Goal: Task Accomplishment & Management: Complete application form

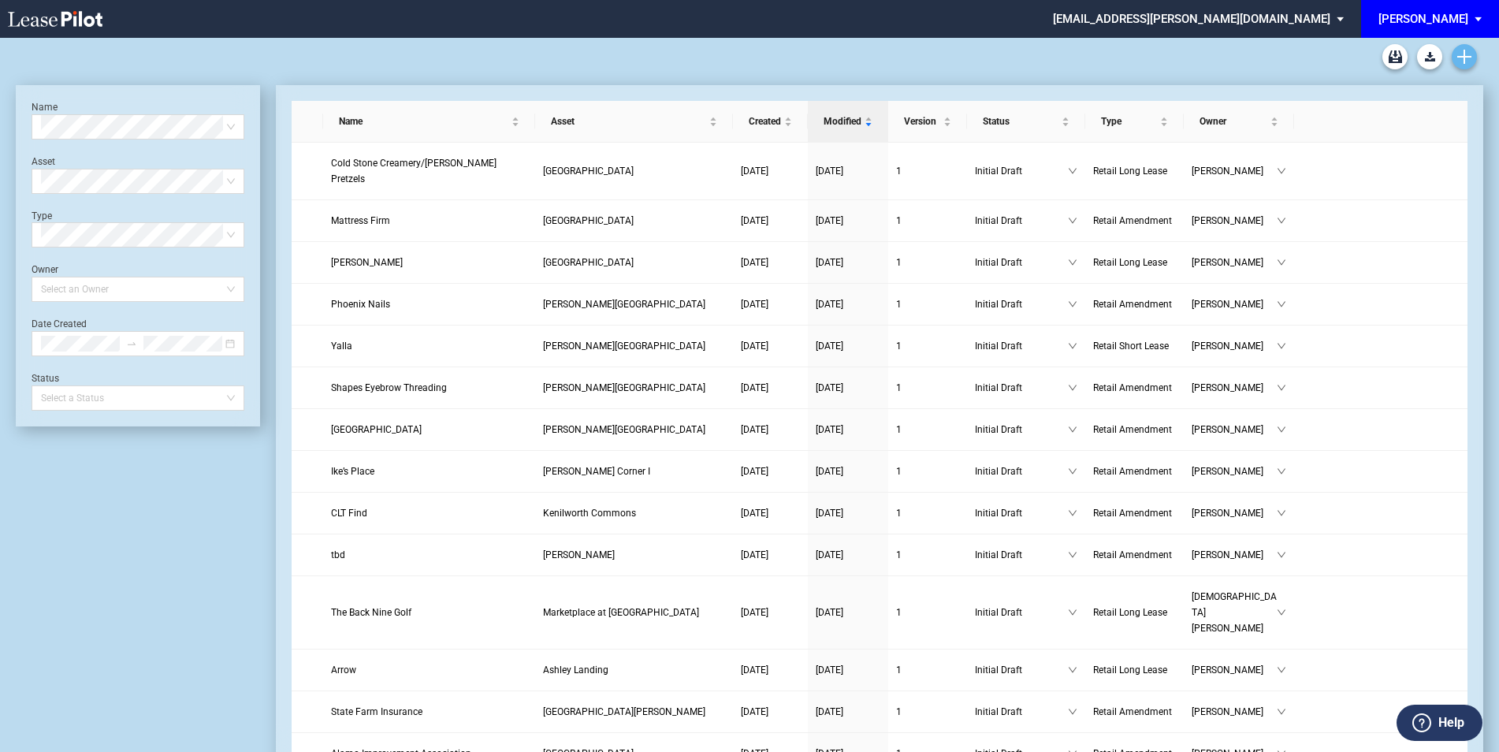
click at [1463, 46] on link "Create new document" at bounding box center [1464, 56] width 25 height 25
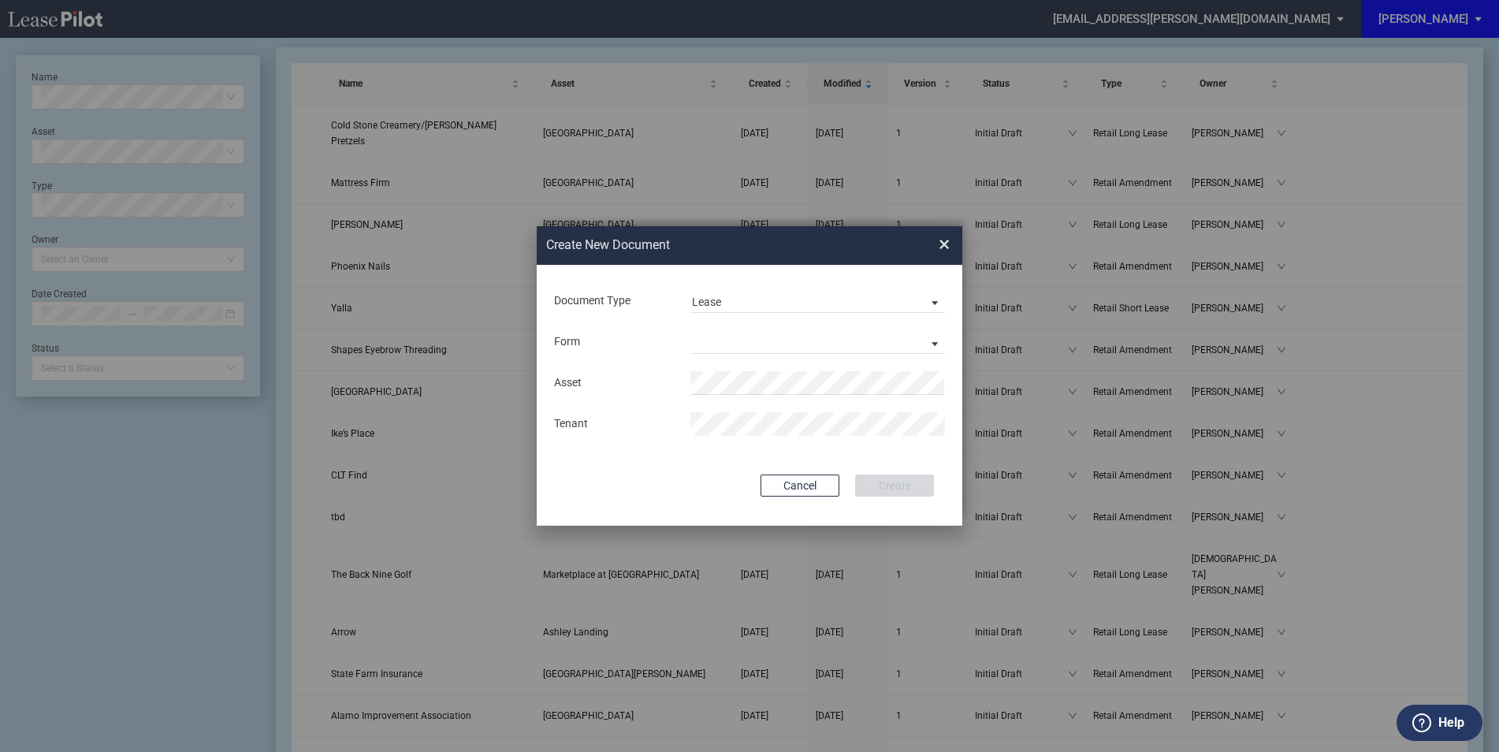
click at [743, 326] on div "Form Retail Long Lease Retail Short Lease" at bounding box center [750, 342] width 394 height 41
click at [757, 342] on md-select "Retail Long Lease Retail Short Lease" at bounding box center [817, 342] width 255 height 24
click at [740, 387] on div "Retail Short Lease" at bounding box center [742, 380] width 101 height 17
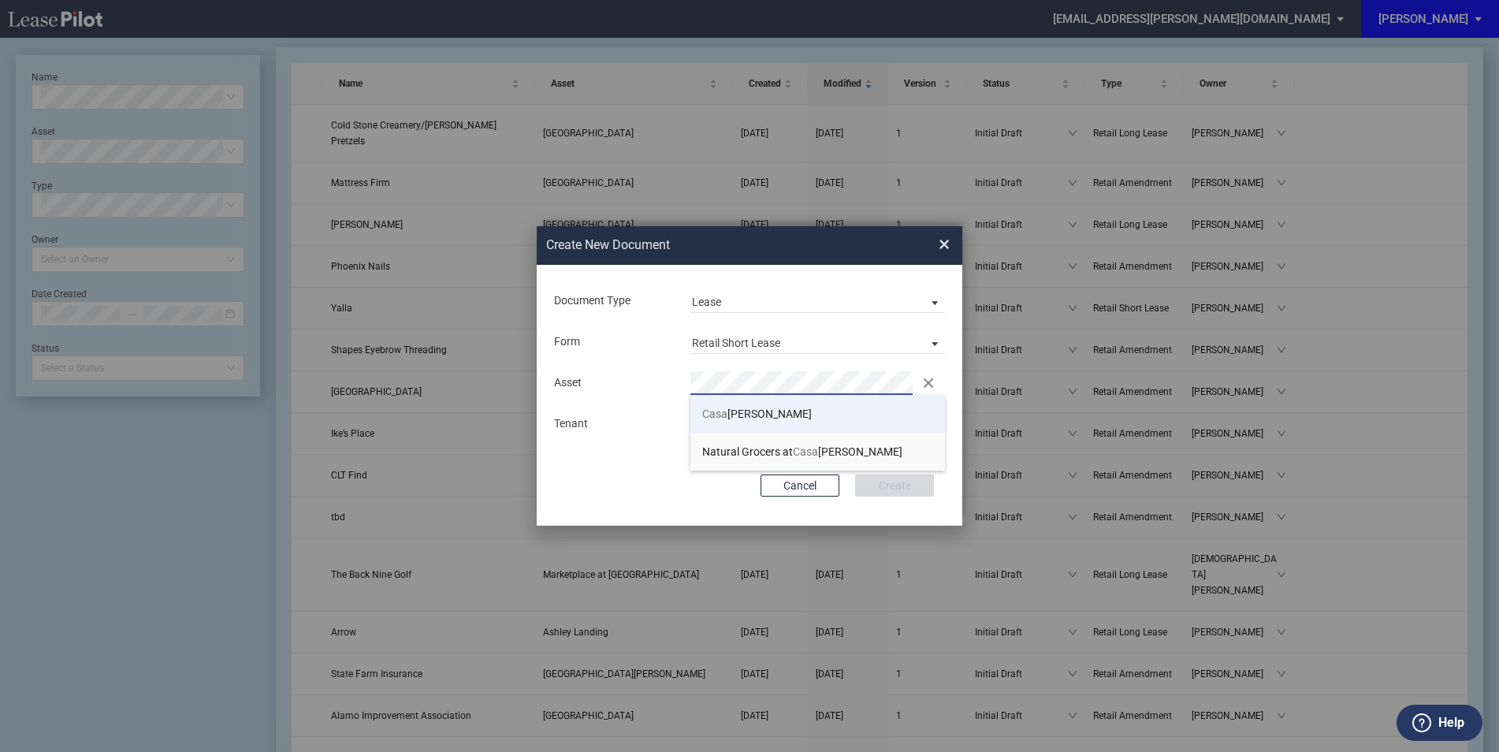
click at [723, 419] on span "Casa" at bounding box center [714, 413] width 25 height 13
click at [739, 405] on div "Asset Clear Tenant" at bounding box center [750, 404] width 394 height 82
click at [638, 464] on div "Document Type Lease Lease Amendment Deal Type Retail Deal Type Retail Form Reta…" at bounding box center [750, 395] width 426 height 261
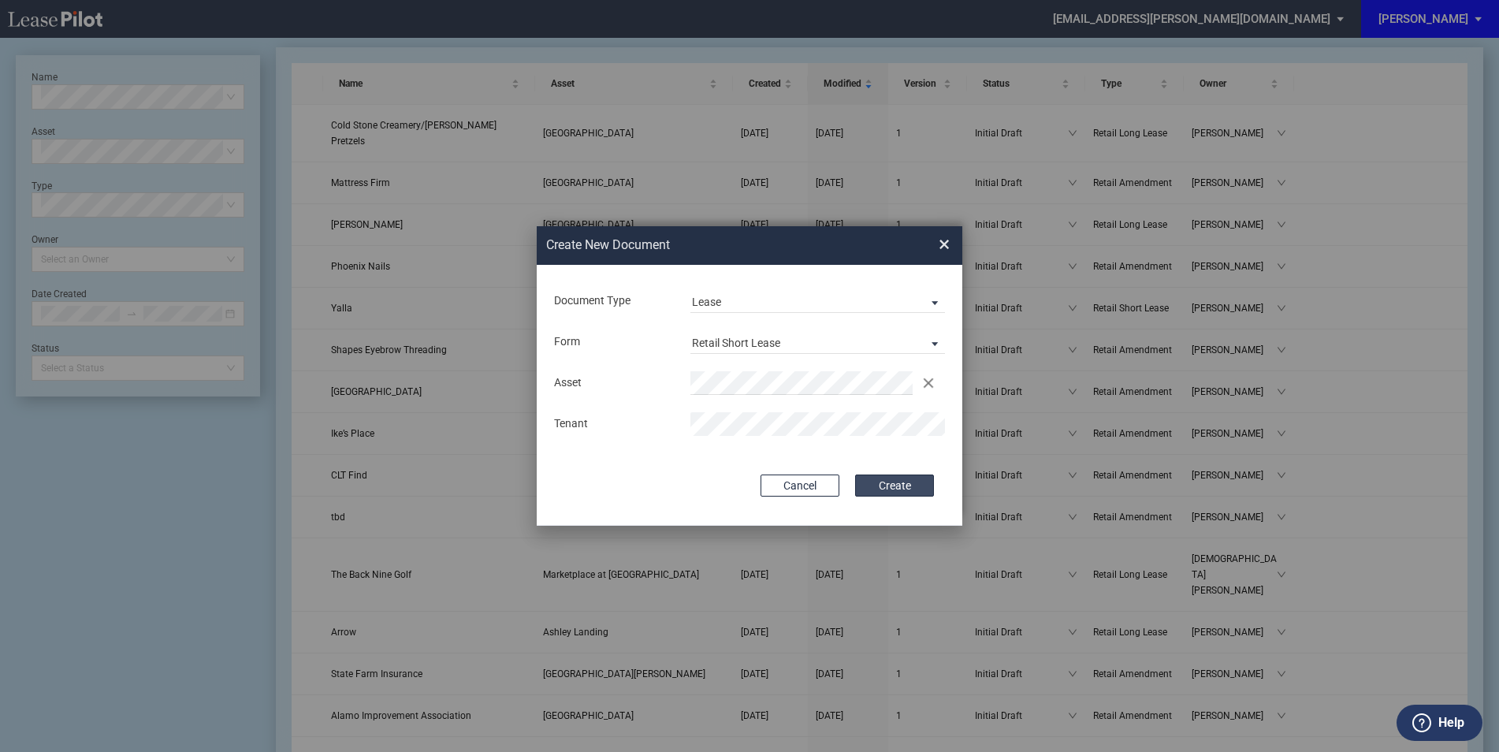
click at [910, 479] on button "Create" at bounding box center [894, 485] width 79 height 22
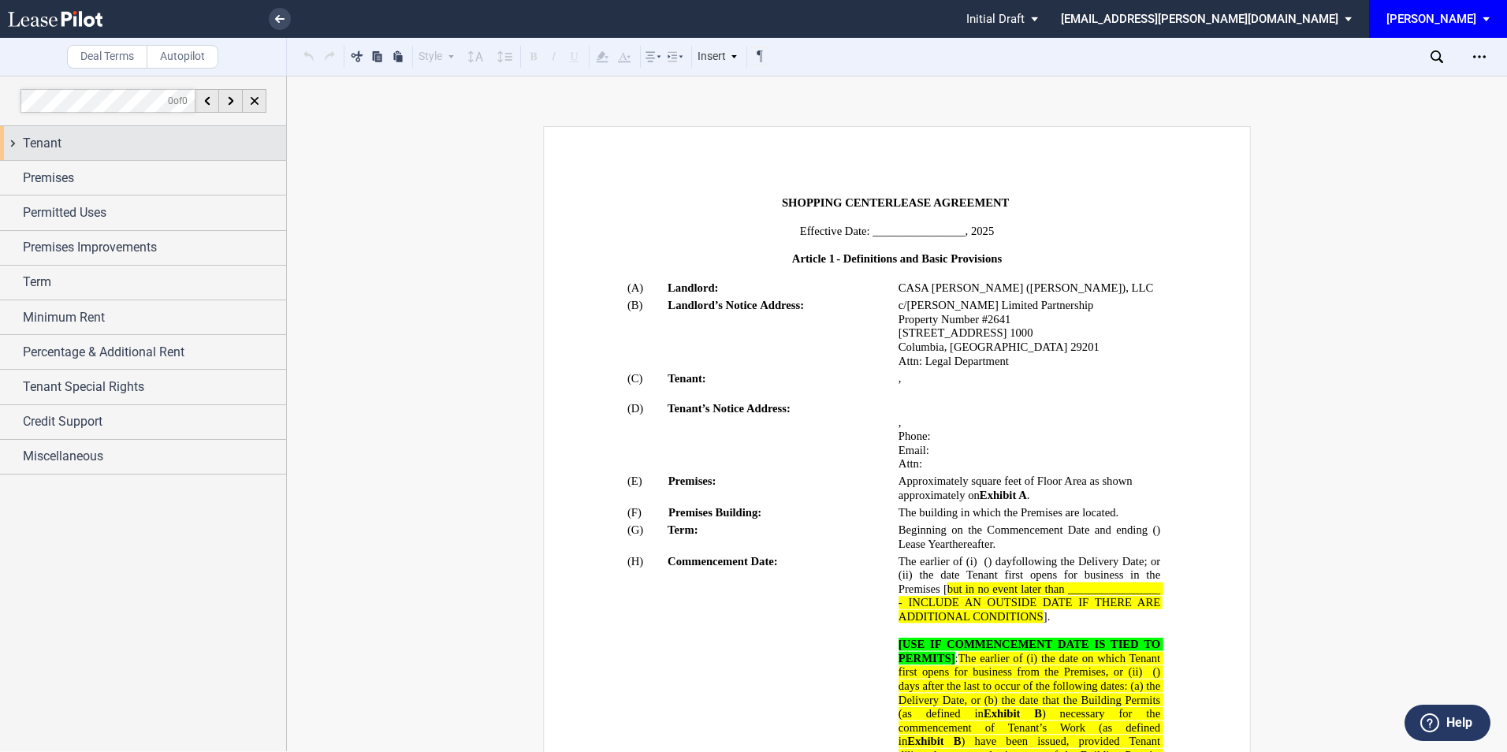
click at [77, 142] on div "Tenant" at bounding box center [154, 143] width 263 height 19
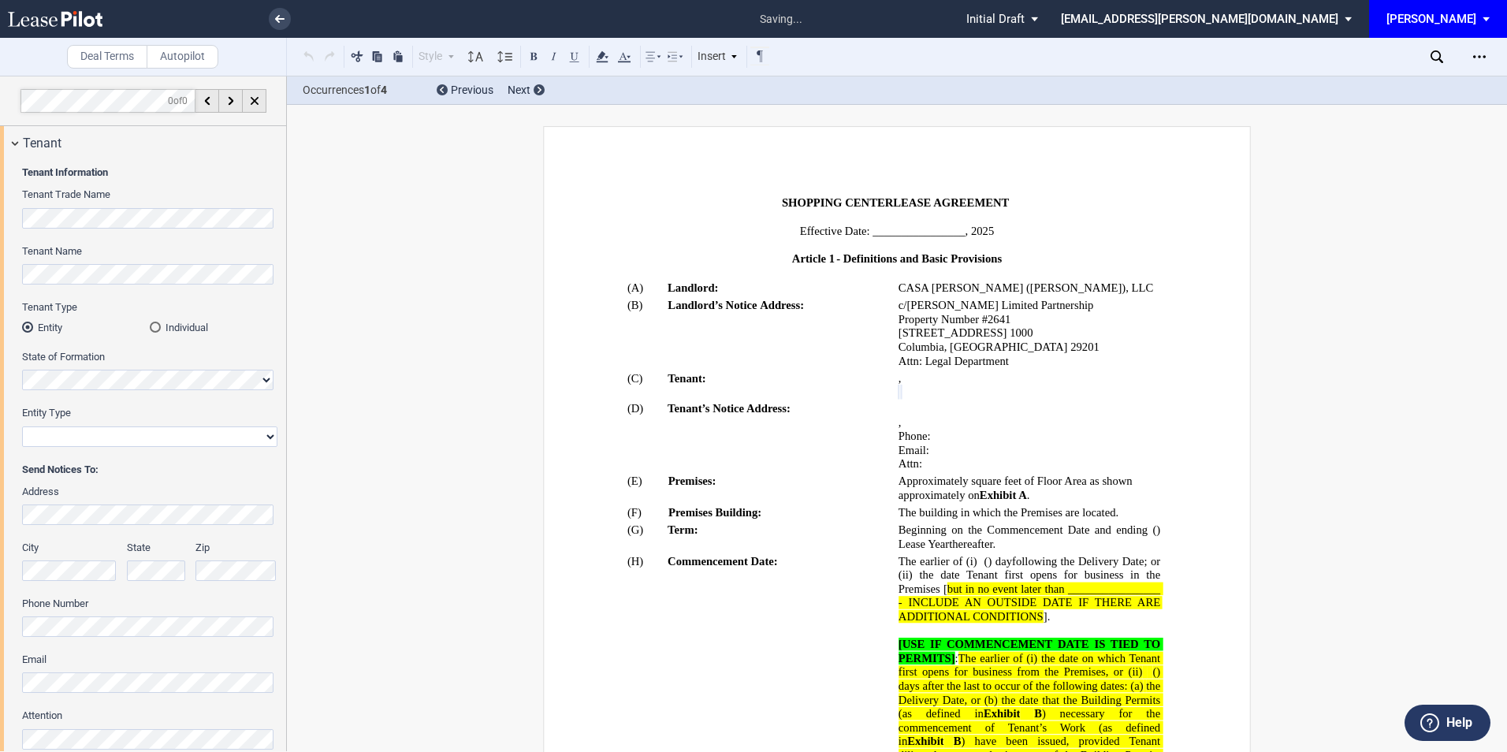
click at [84, 436] on select "Corporation Limited Liability Company General Partnership Limited Partnership O…" at bounding box center [149, 436] width 255 height 20
click at [64, 436] on select "Corporation Limited Liability Company General Partnership Limited Partnership O…" at bounding box center [149, 436] width 255 height 20
select select "corporation"
click at [22, 426] on select "Corporation Limited Liability Company General Partnership Limited Partnership O…" at bounding box center [149, 436] width 255 height 20
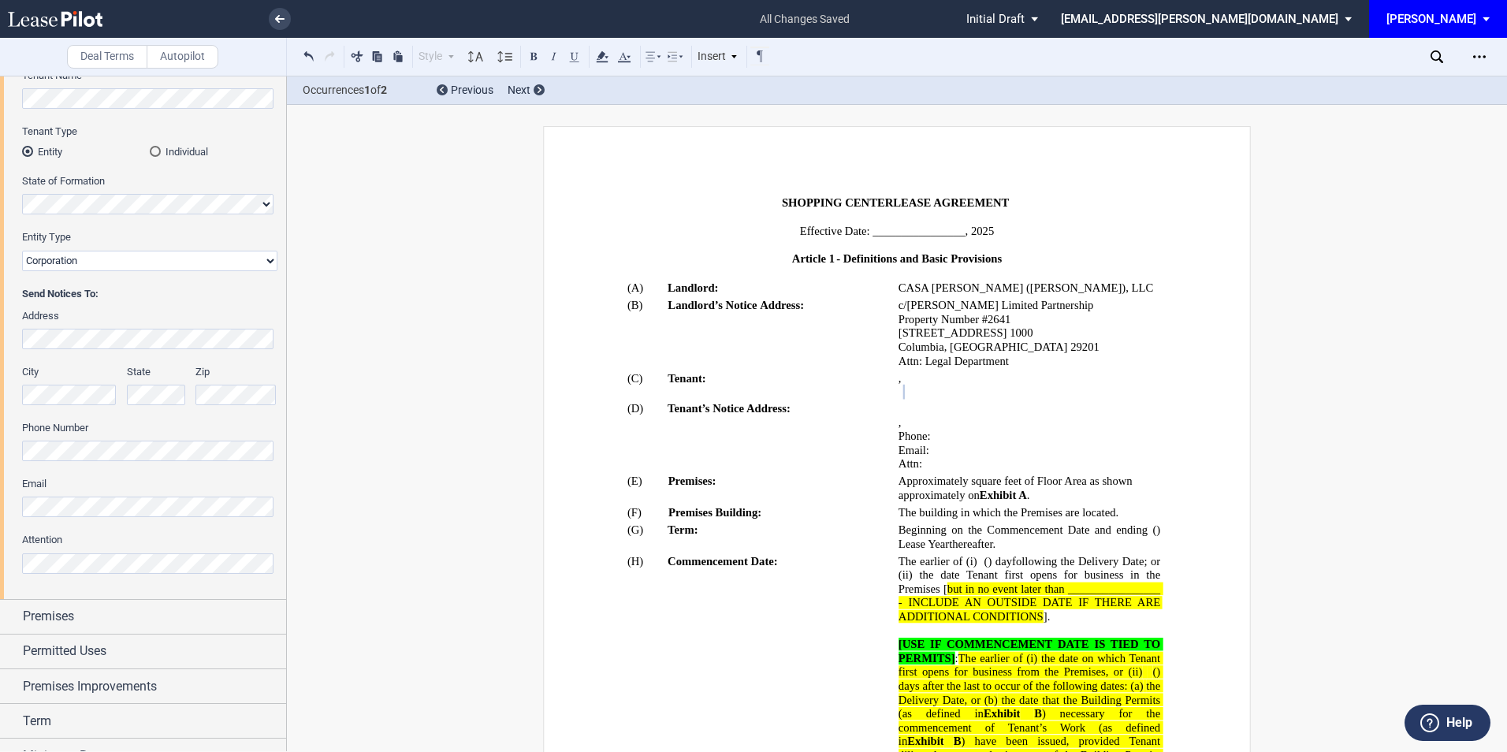
scroll to position [210, 0]
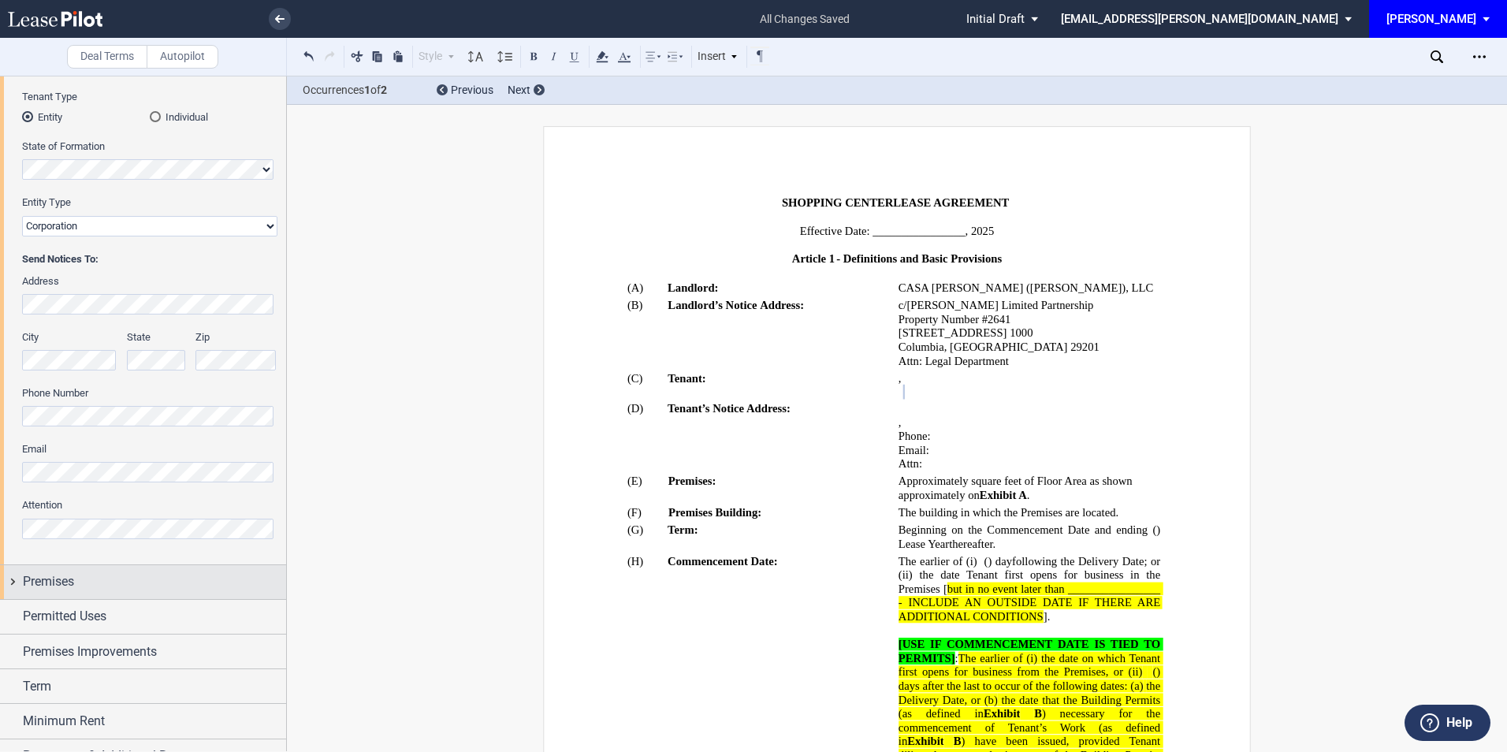
click at [79, 577] on div "Premises" at bounding box center [154, 581] width 263 height 19
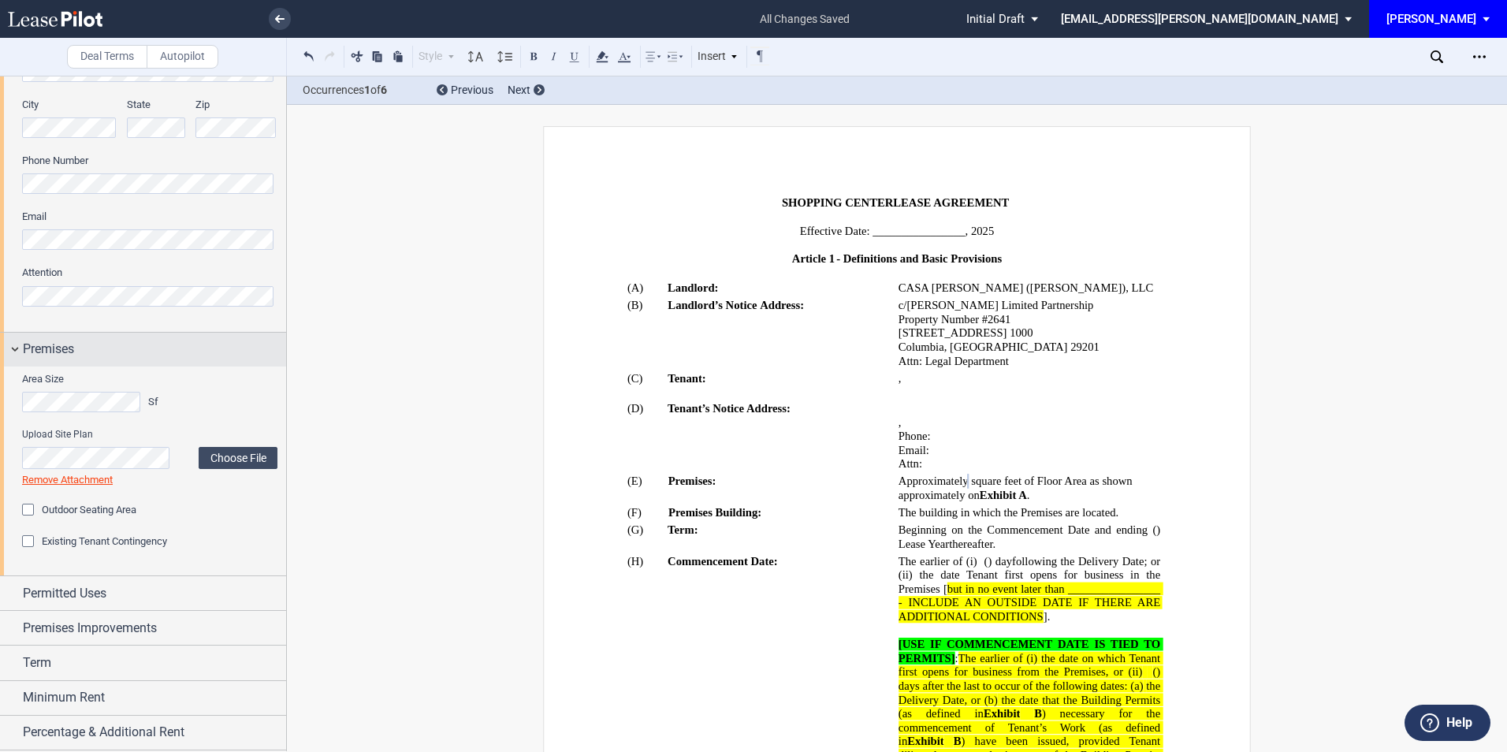
scroll to position [526, 0]
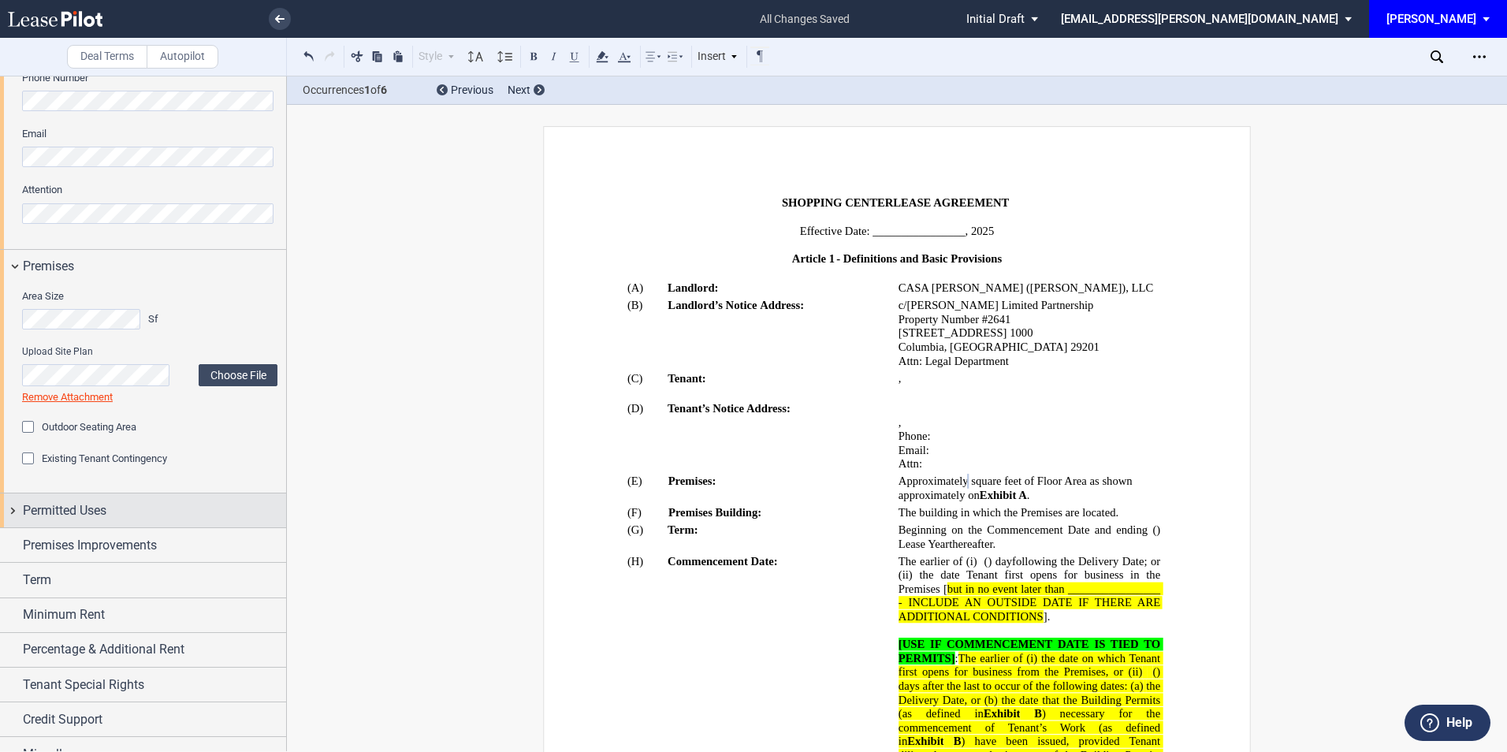
click at [78, 511] on span "Permitted Uses" at bounding box center [65, 510] width 84 height 19
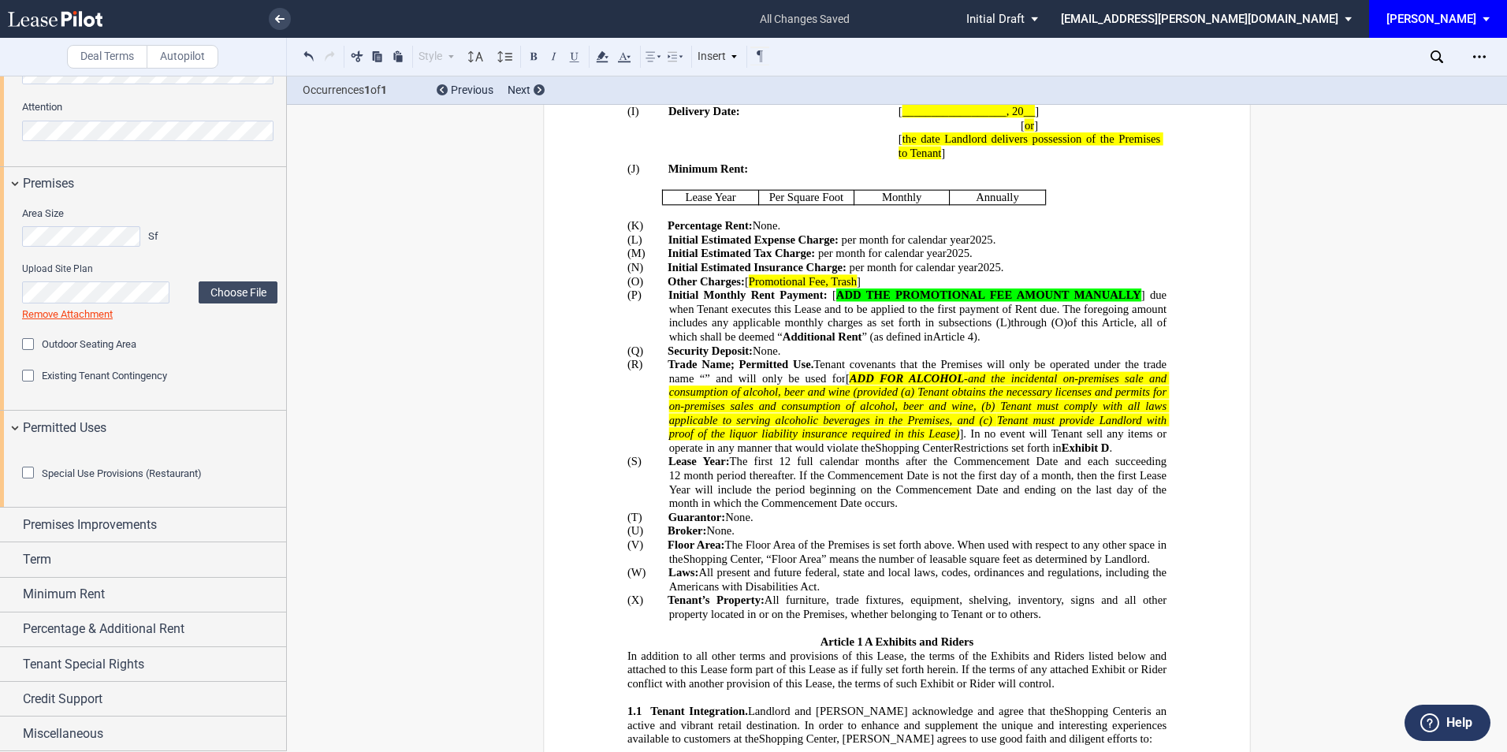
scroll to position [828, 0]
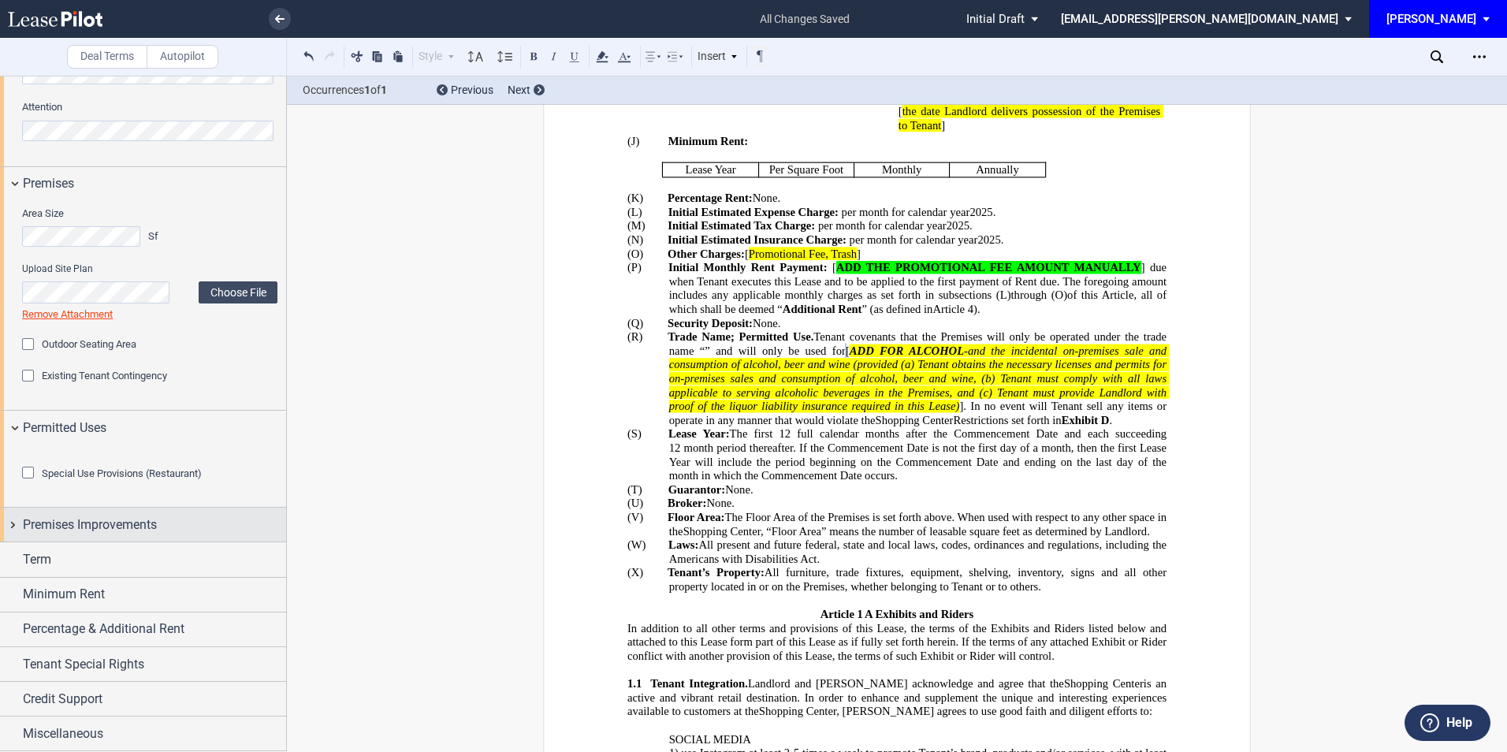
click at [119, 534] on span "Premises Improvements" at bounding box center [90, 524] width 134 height 19
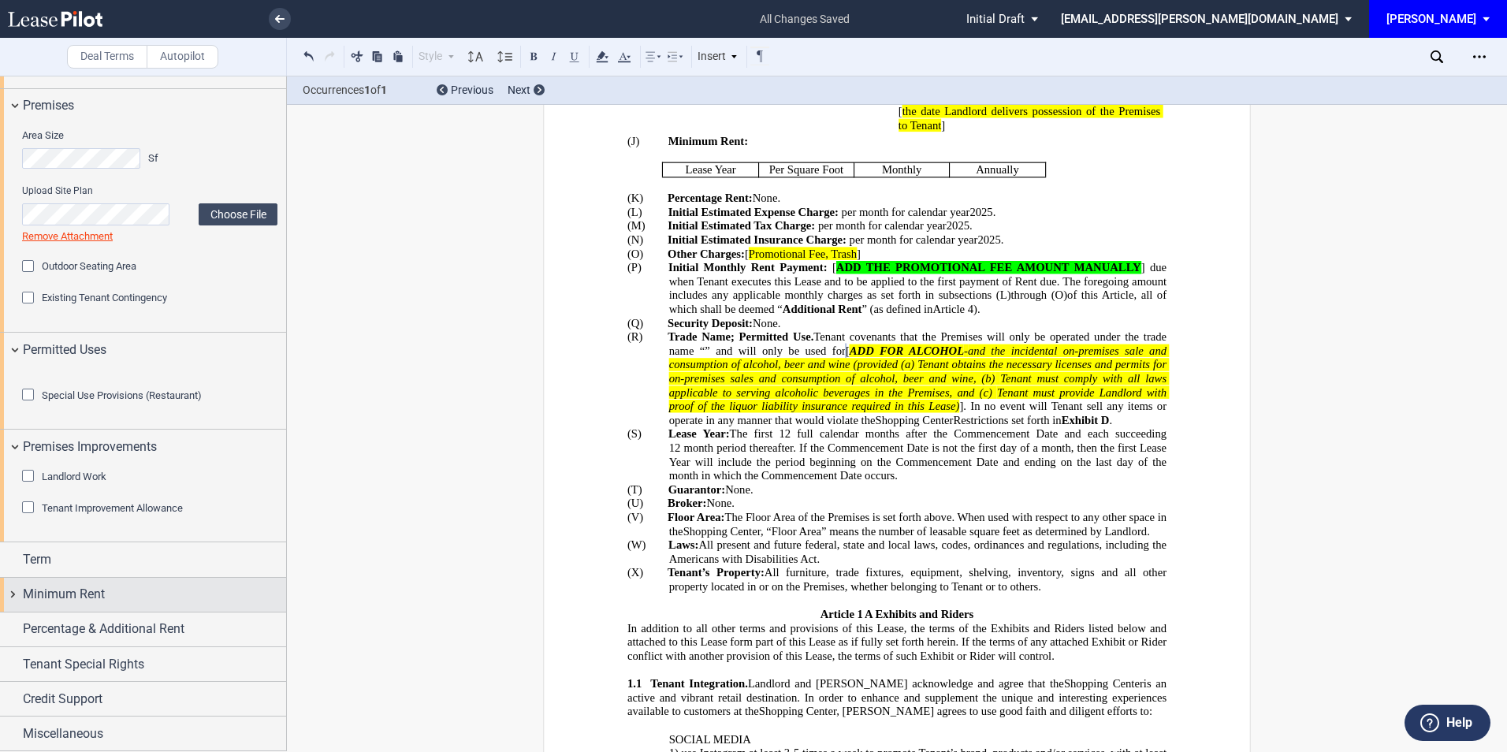
scroll to position [774, 0]
click at [26, 512] on div "Tenant Improvement Allowance" at bounding box center [30, 509] width 16 height 16
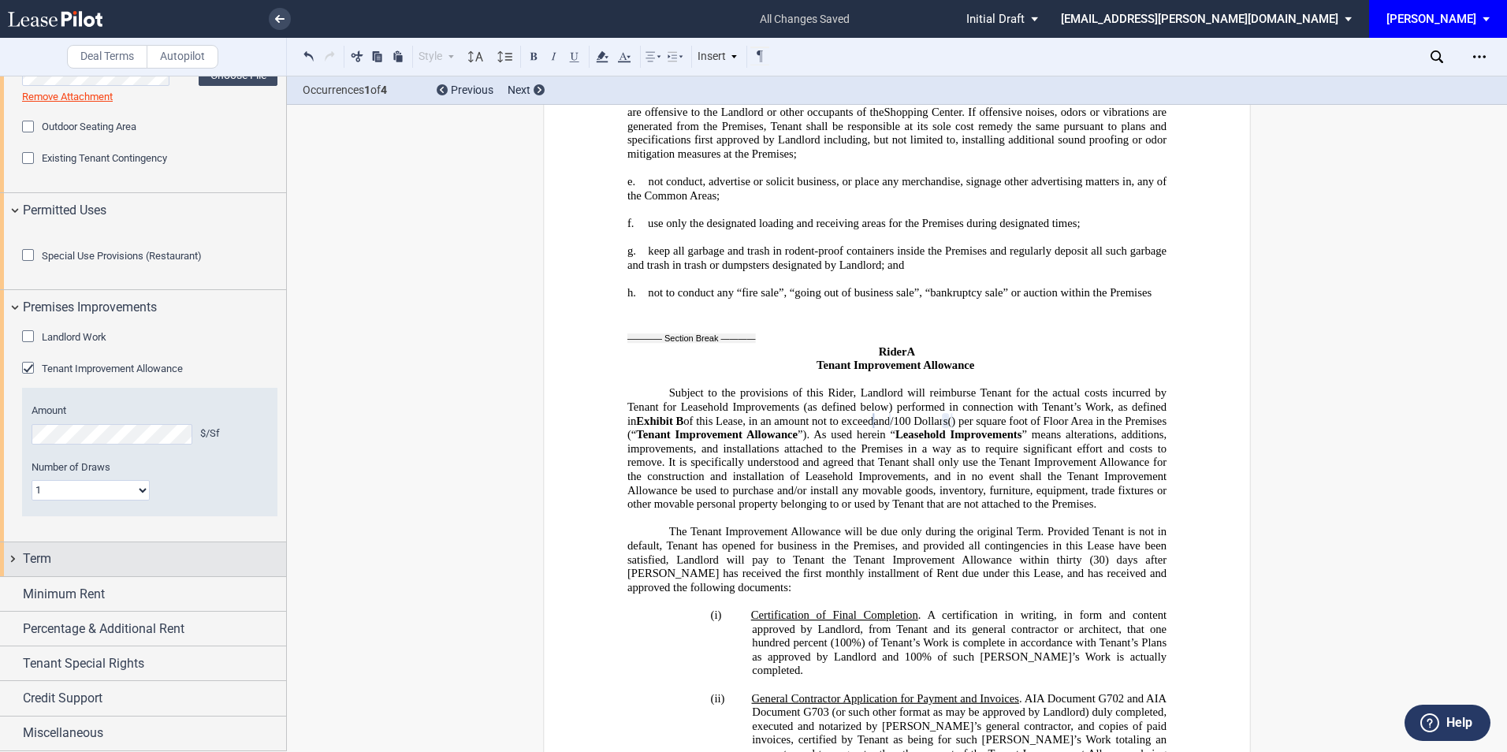
scroll to position [913, 0]
click at [87, 569] on div "Term" at bounding box center [143, 559] width 286 height 34
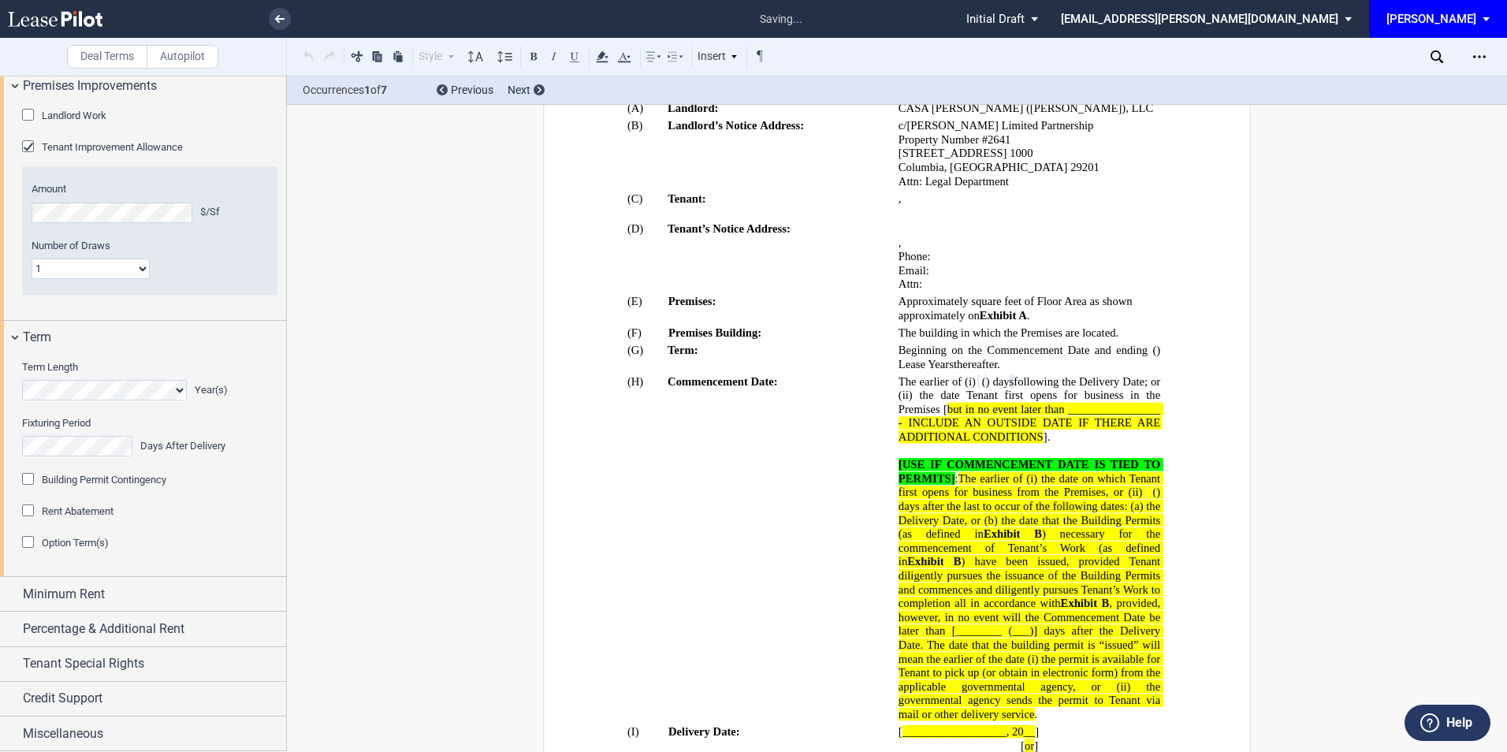
scroll to position [1123, 0]
drag, startPoint x: 28, startPoint y: 556, endPoint x: 54, endPoint y: 538, distance: 30.6
click at [28, 552] on div "Option Term(s)" at bounding box center [30, 544] width 16 height 16
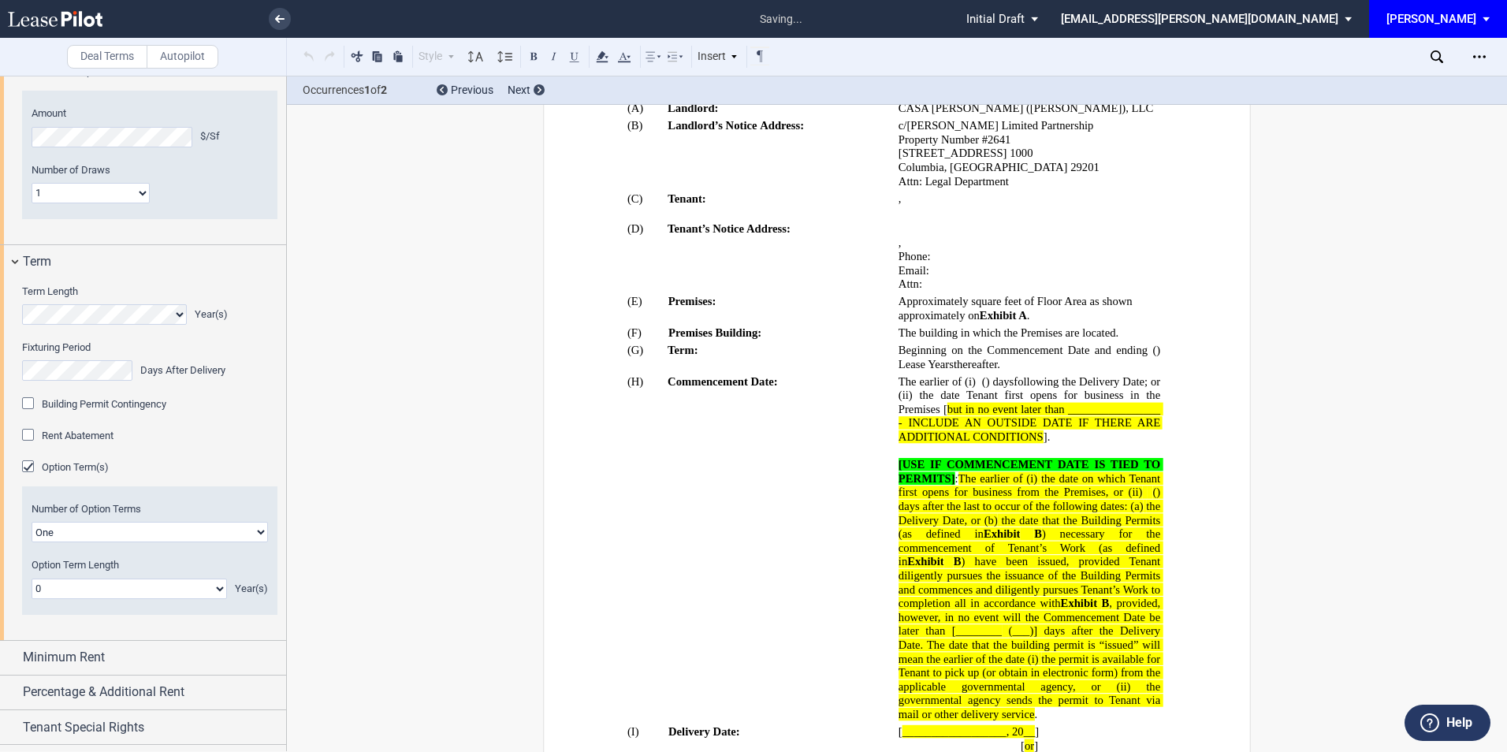
scroll to position [1703, 0]
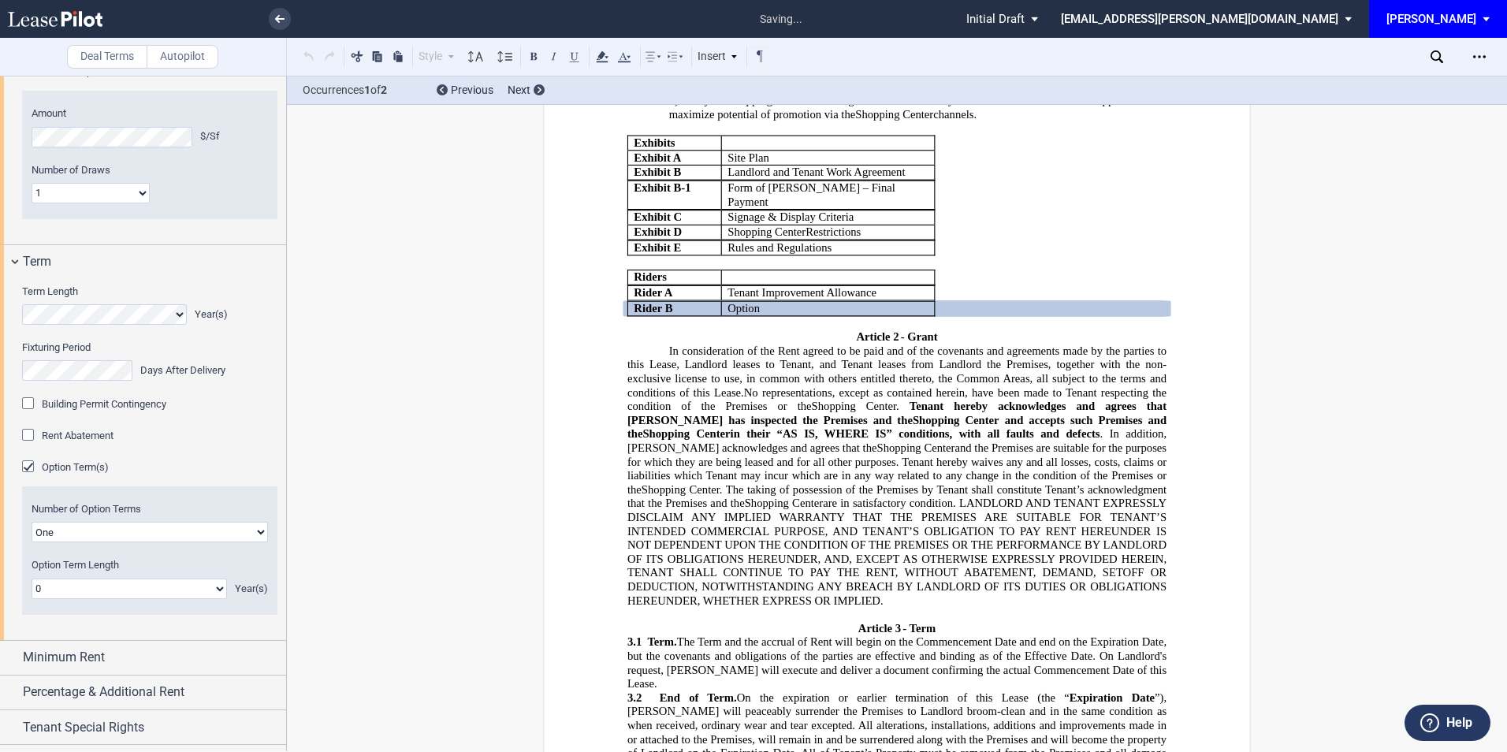
click at [50, 599] on select "0 1 2 3 4 5 6 7 8 9 10 11 12 13 14 15 16 17 18 19 20" at bounding box center [129, 589] width 195 height 20
select select "number:5"
click at [32, 599] on select "0 1 2 3 4 5 6 7 8 9 10 11 12 13 14 15 16 17 18 19 20" at bounding box center [129, 589] width 195 height 20
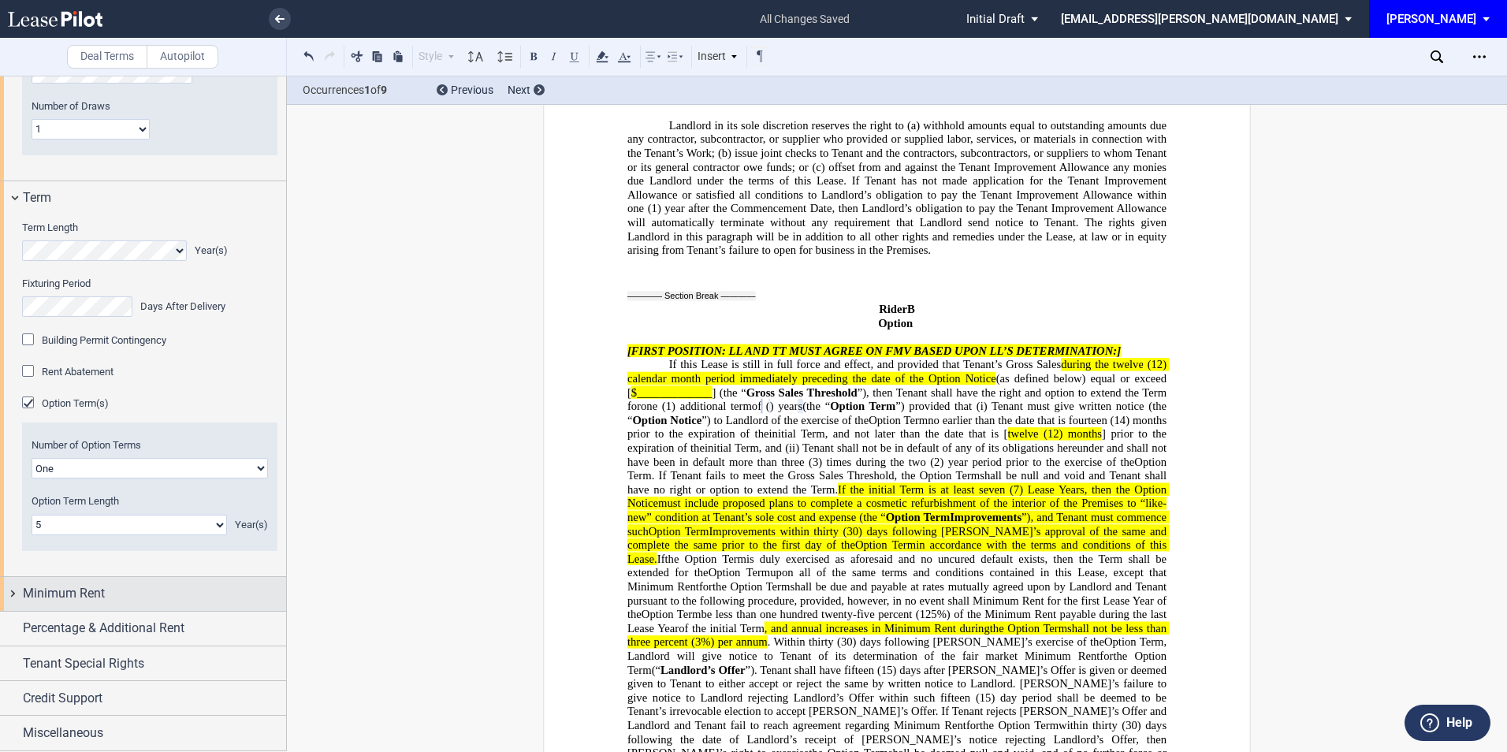
scroll to position [1274, 0]
click at [127, 584] on div "Minimum Rent" at bounding box center [154, 593] width 263 height 19
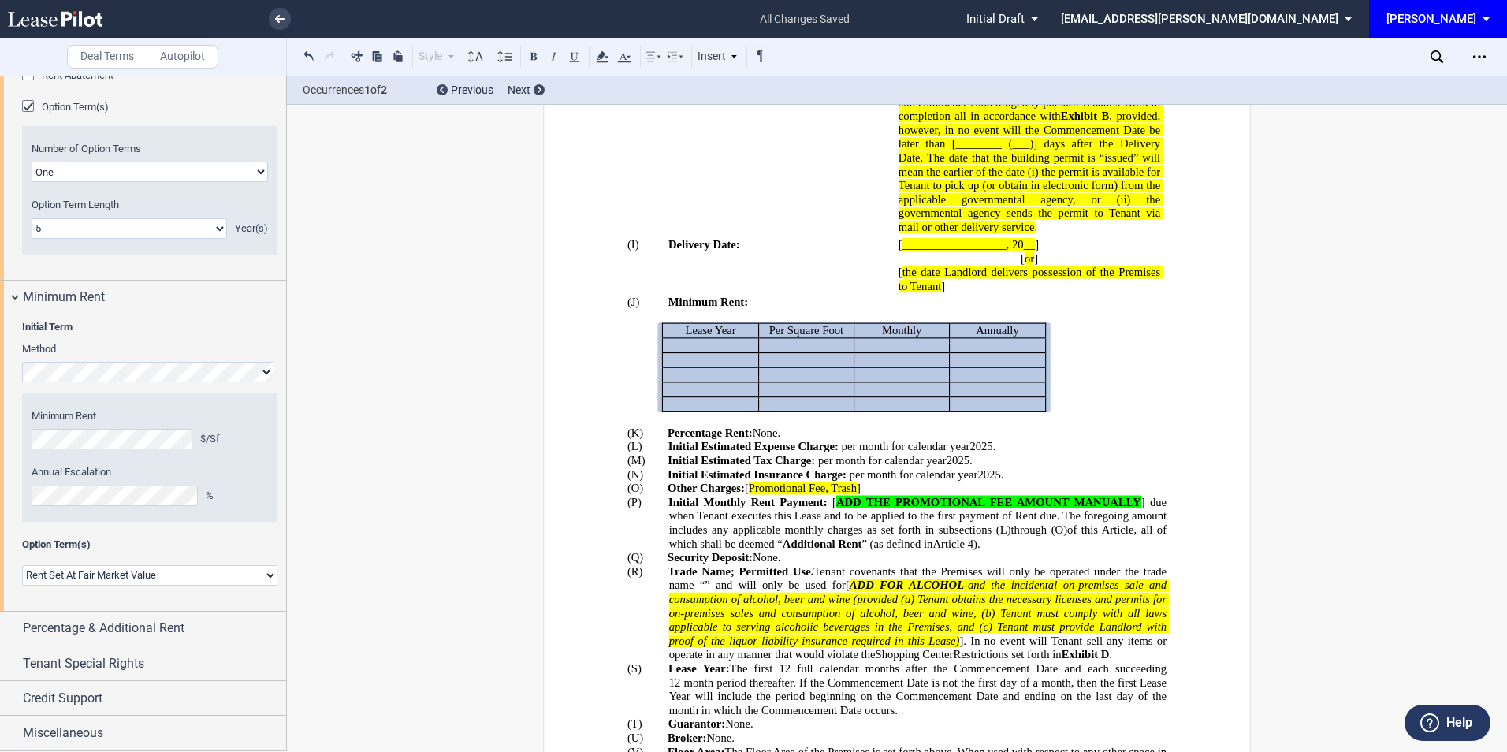
scroll to position [1570, 0]
click at [193, 580] on select "Rent Set At Fair Market Value Rent Specified in Lease" at bounding box center [149, 575] width 255 height 20
select select "fixed"
click at [22, 586] on select "Rent Set At Fair Market Value Rent Specified in Lease" at bounding box center [149, 575] width 255 height 20
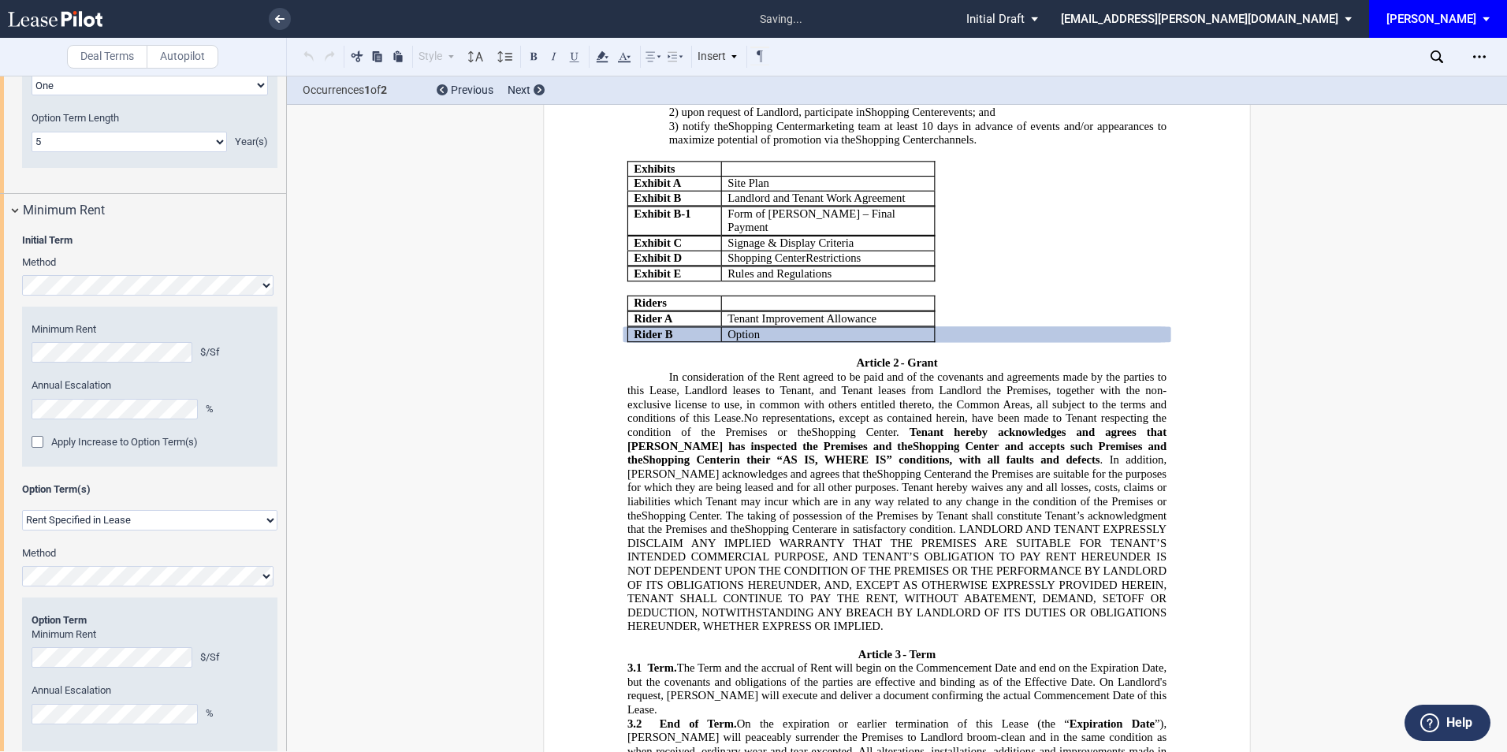
scroll to position [1762, 0]
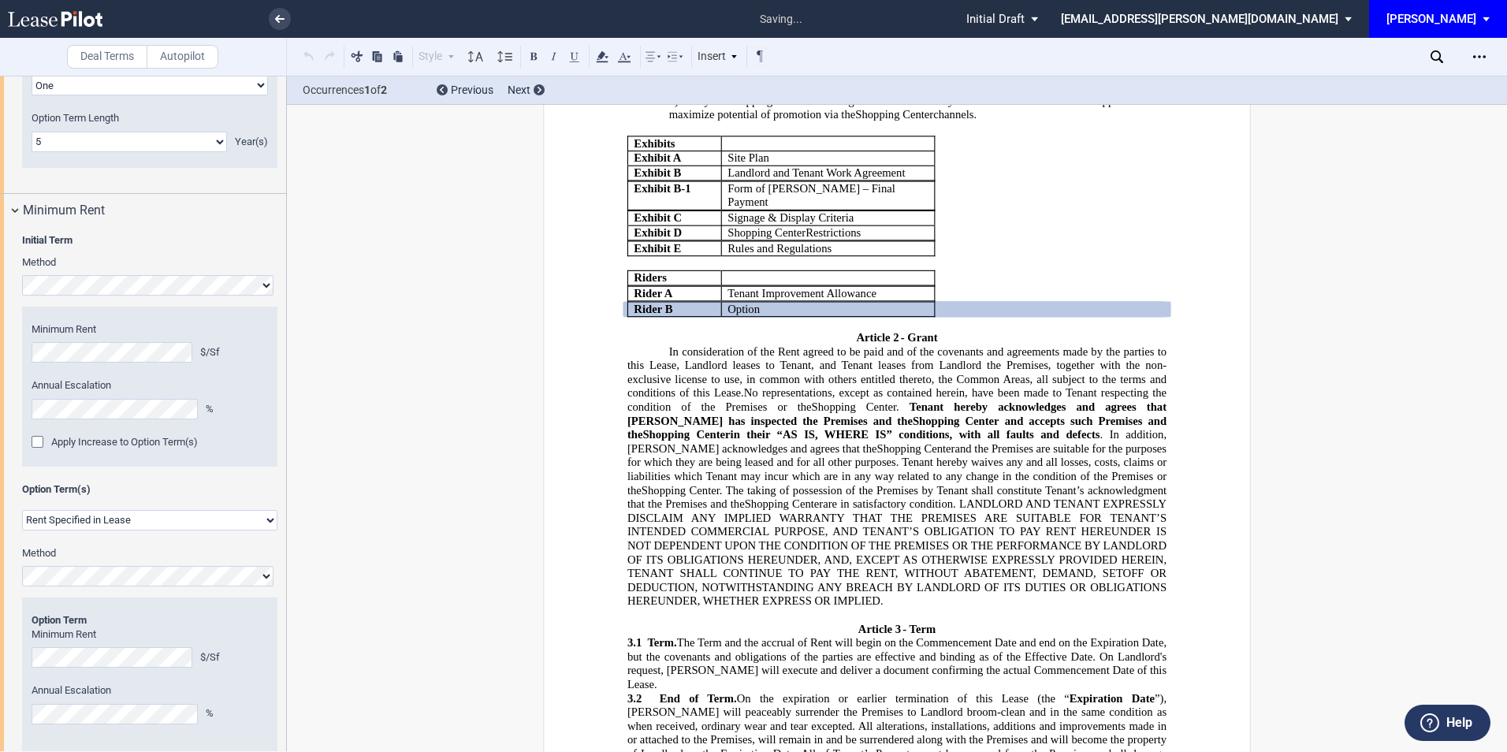
click at [38, 452] on div "Apply Increase to Option Term(s)" at bounding box center [40, 444] width 16 height 16
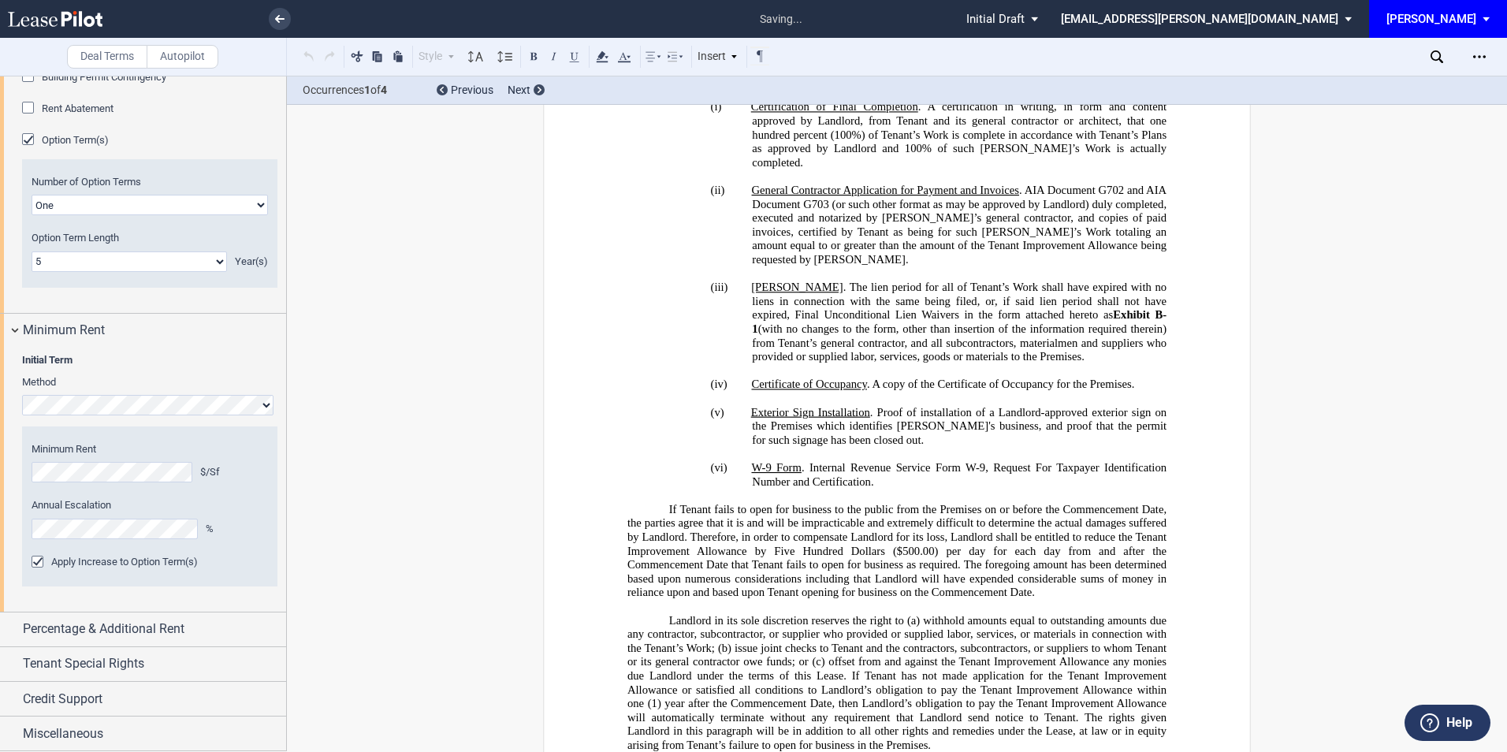
scroll to position [21385, 0]
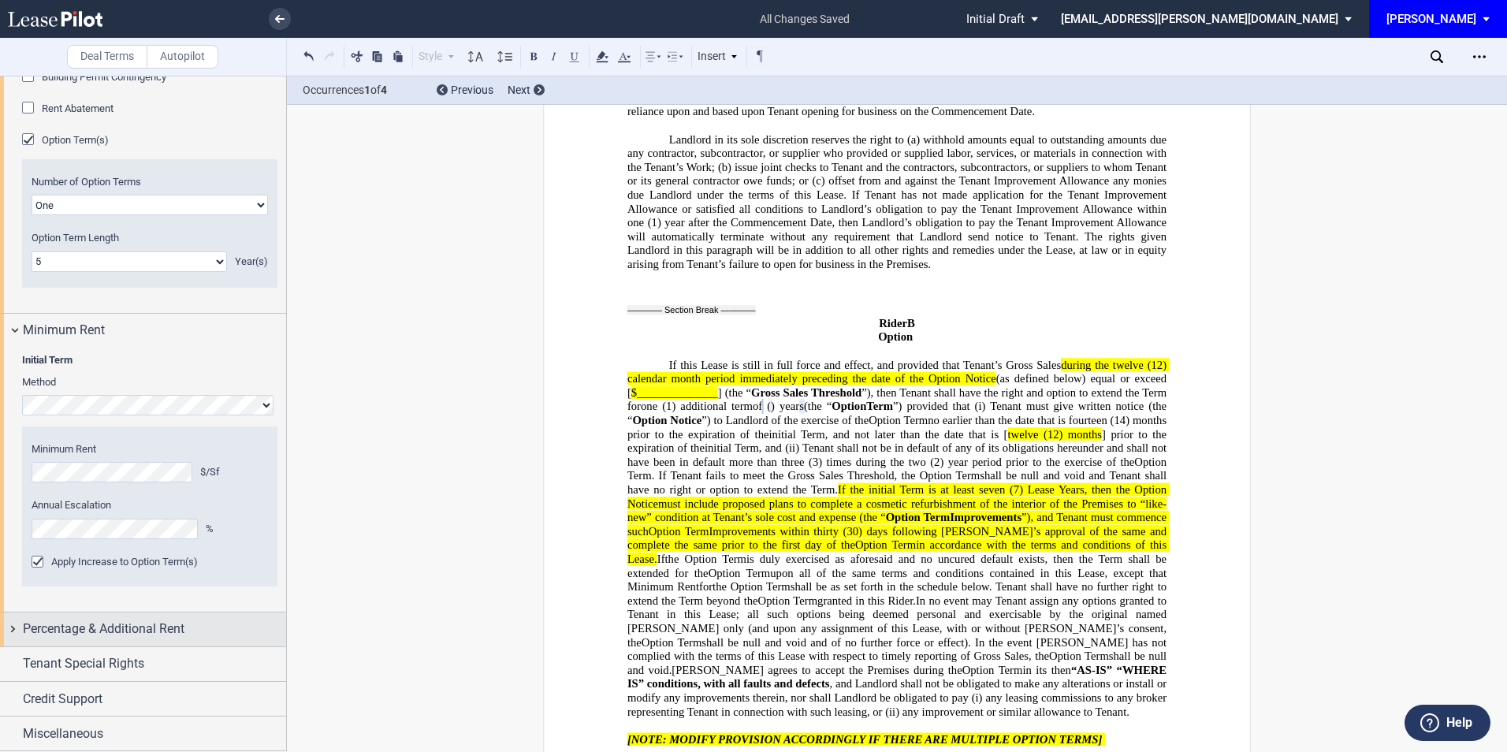
click at [148, 626] on span "Percentage & Additional Rent" at bounding box center [104, 629] width 162 height 19
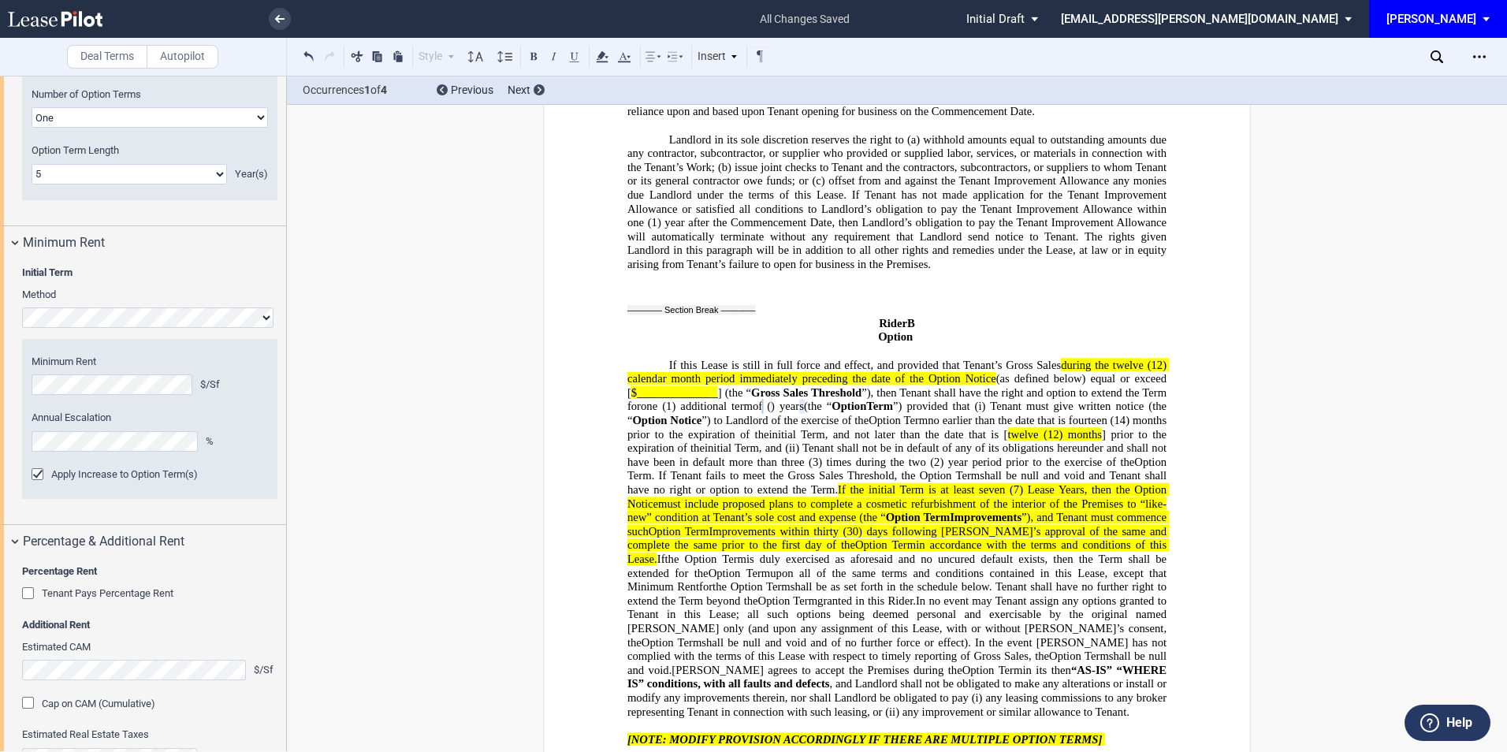
scroll to position [1748, 0]
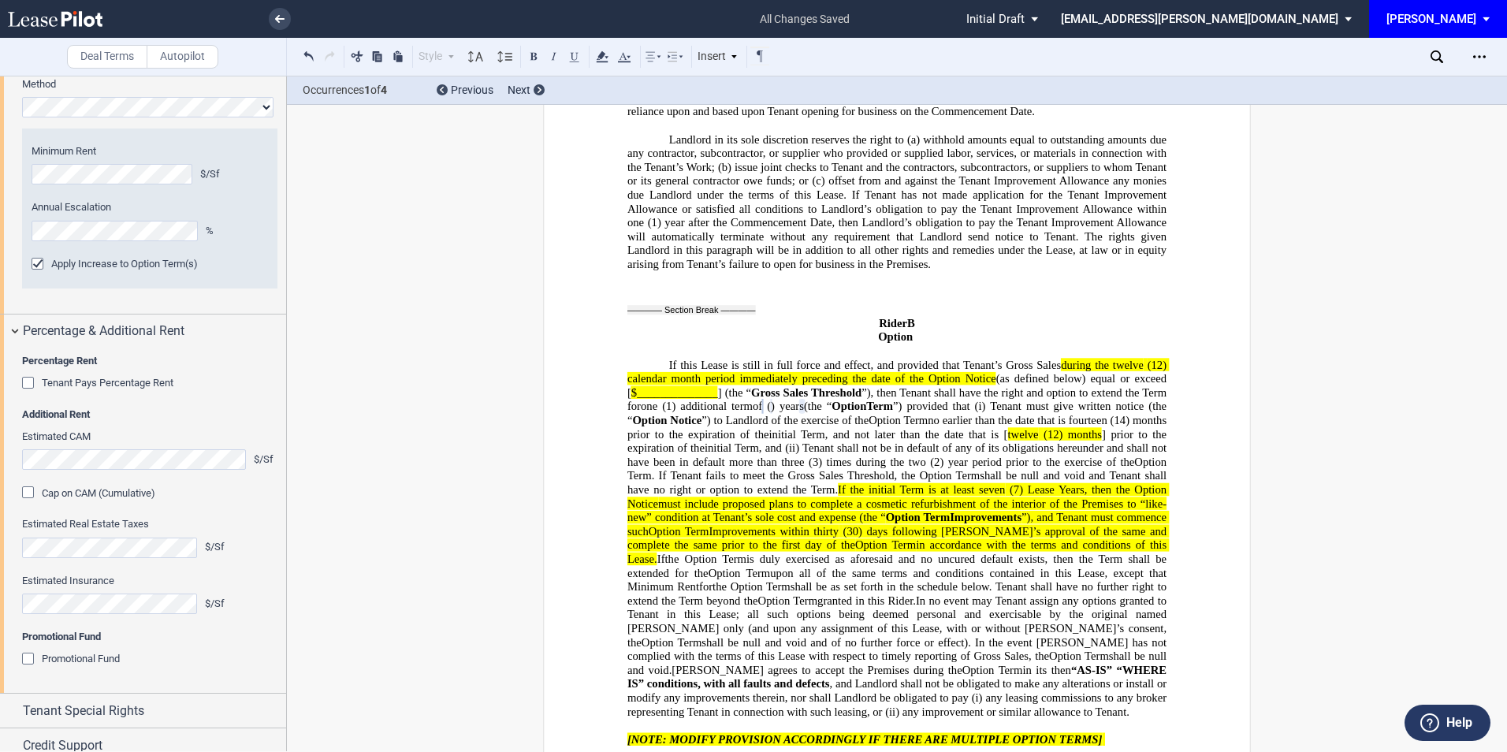
click at [25, 502] on div "Cap on CAM (Cumulative)" at bounding box center [30, 494] width 16 height 16
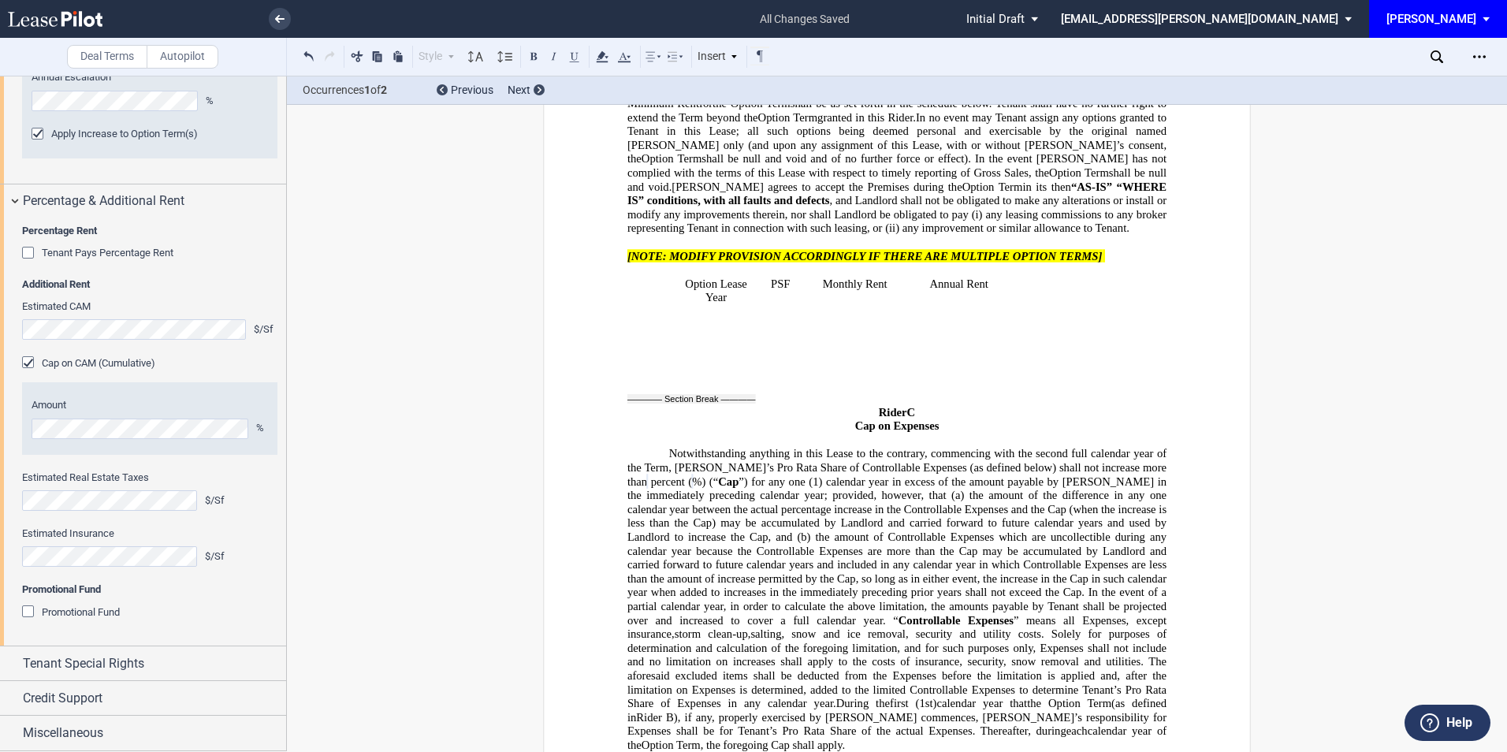
scroll to position [1965, 0]
click at [55, 660] on span "Tenant Special Rights" at bounding box center [83, 663] width 121 height 19
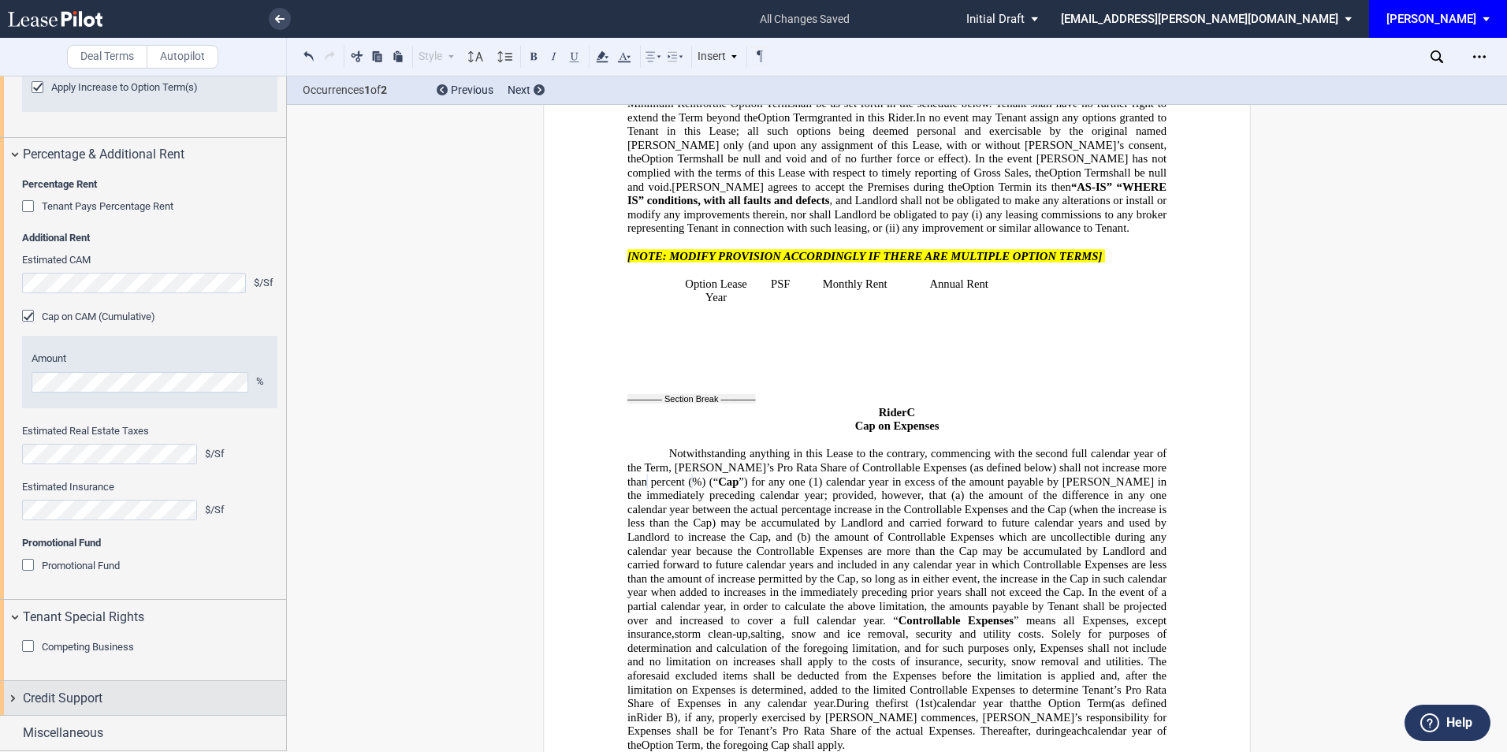
click at [65, 689] on span "Credit Support" at bounding box center [63, 698] width 80 height 19
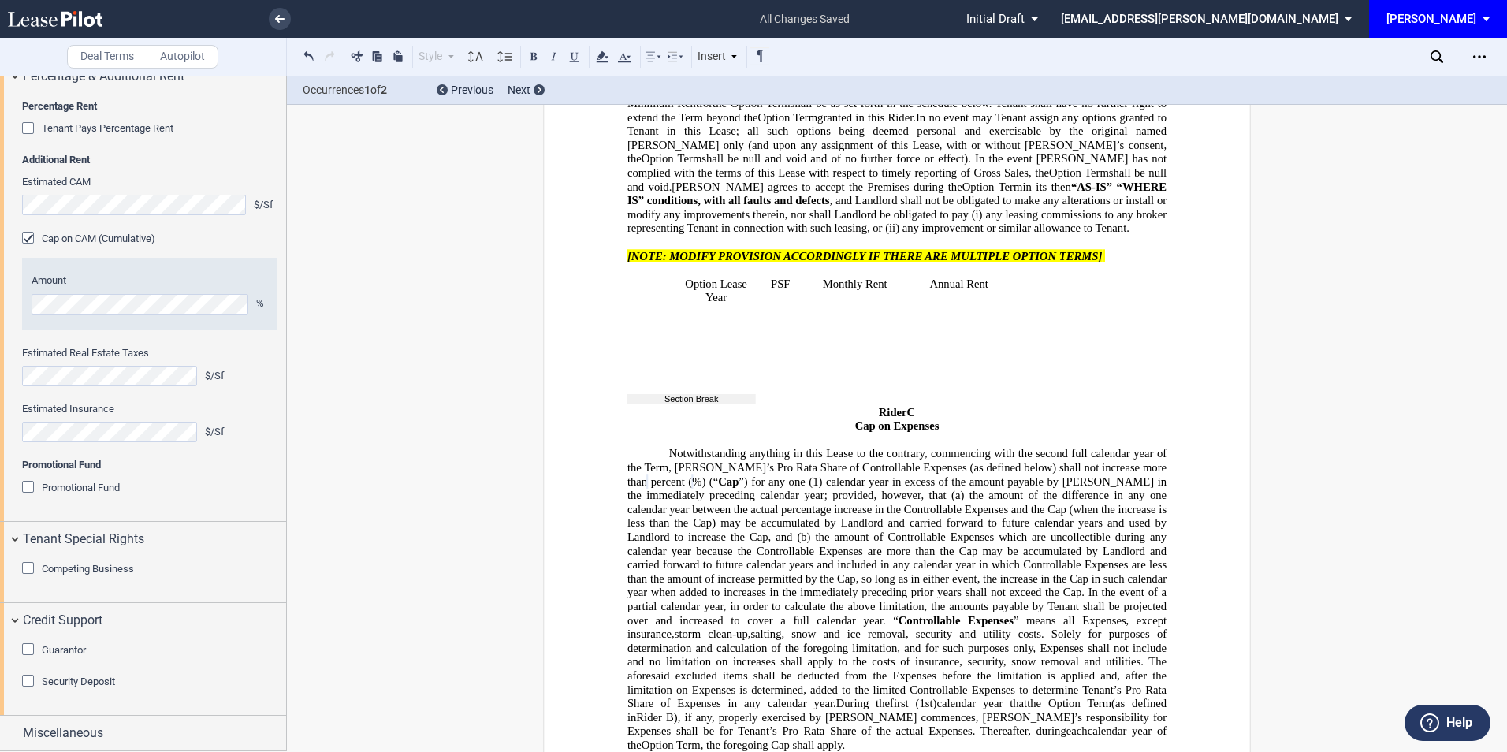
scroll to position [2089, 0]
click at [29, 652] on div "Guarantor" at bounding box center [30, 651] width 16 height 16
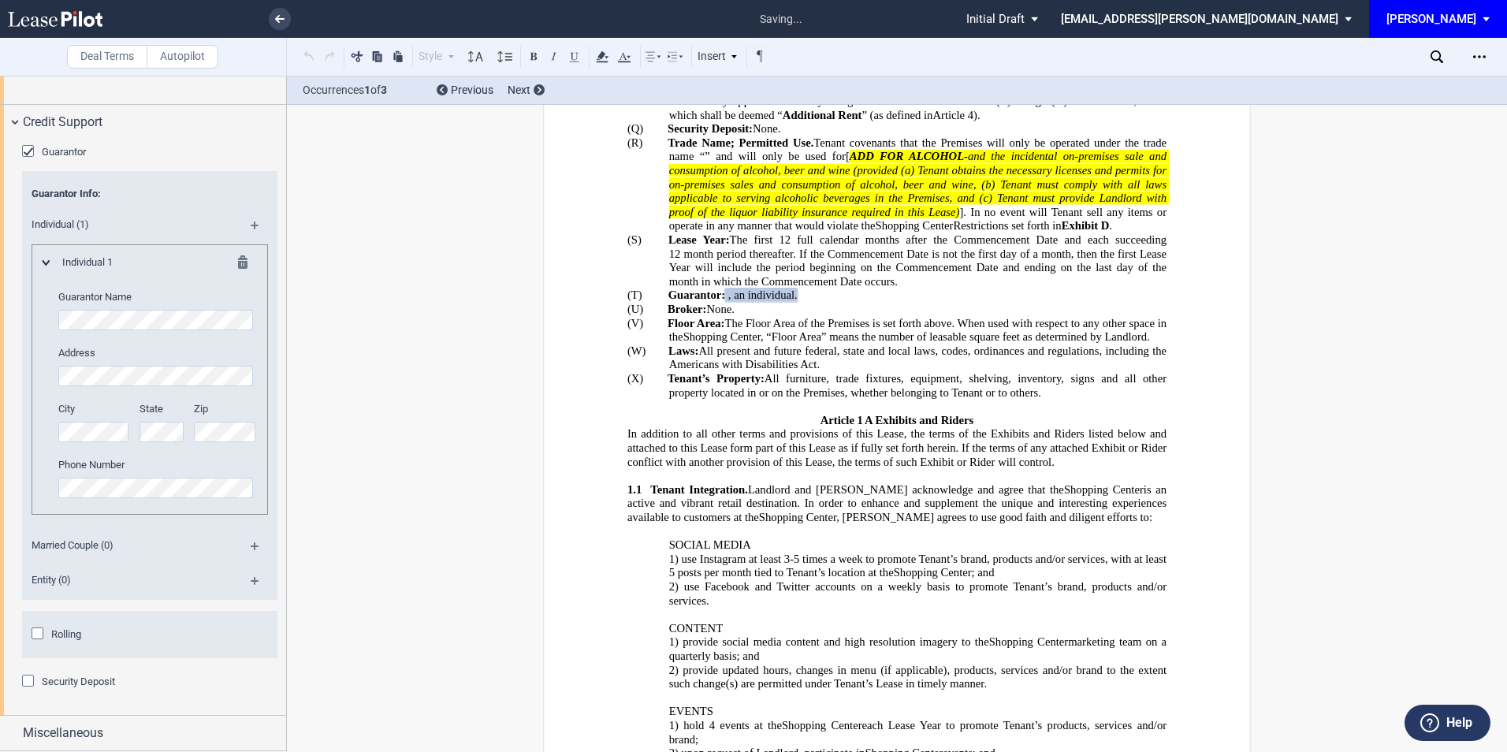
scroll to position [2588, 0]
click at [28, 683] on div "Security Deposit" at bounding box center [30, 683] width 16 height 16
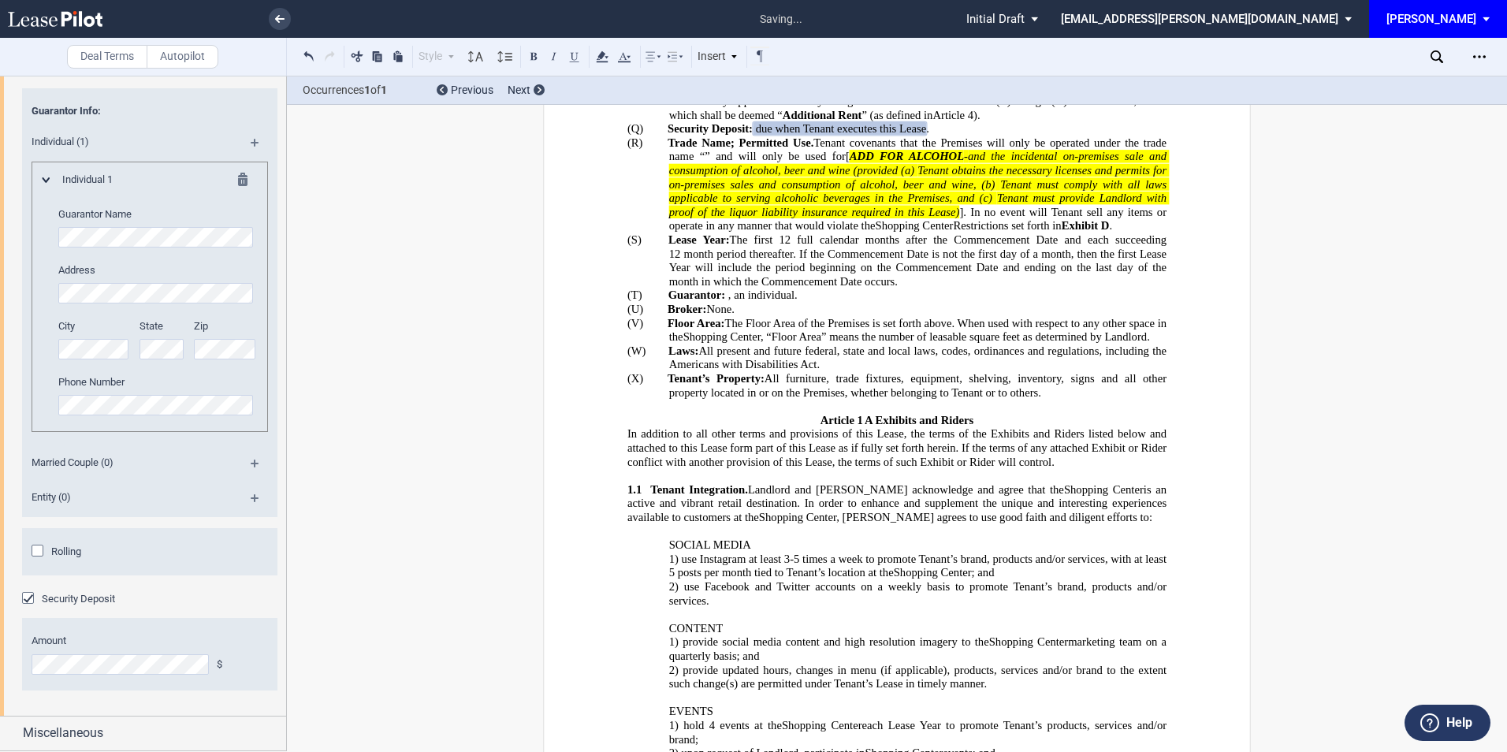
scroll to position [2670, 0]
click at [73, 735] on span "Miscellaneous" at bounding box center [63, 733] width 80 height 19
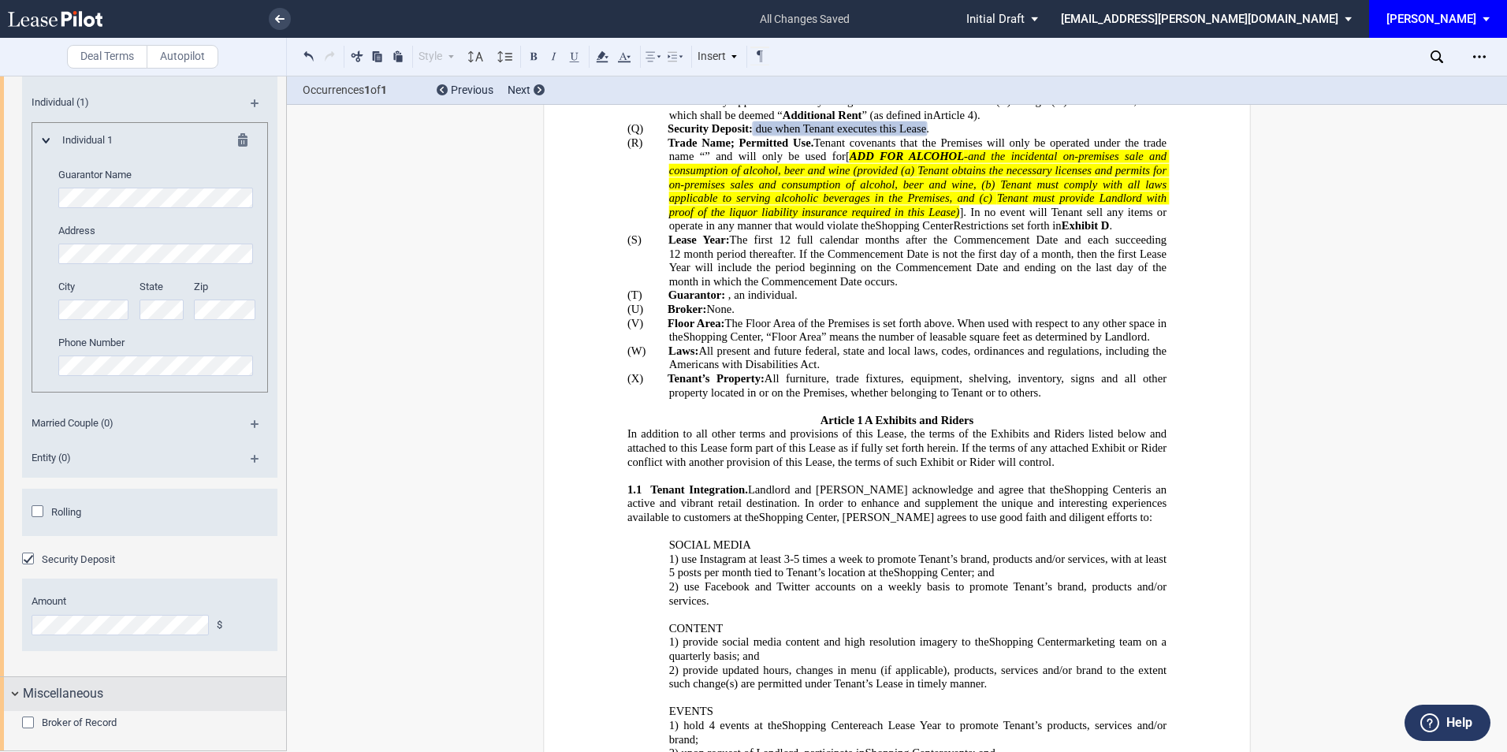
scroll to position [2717, 0]
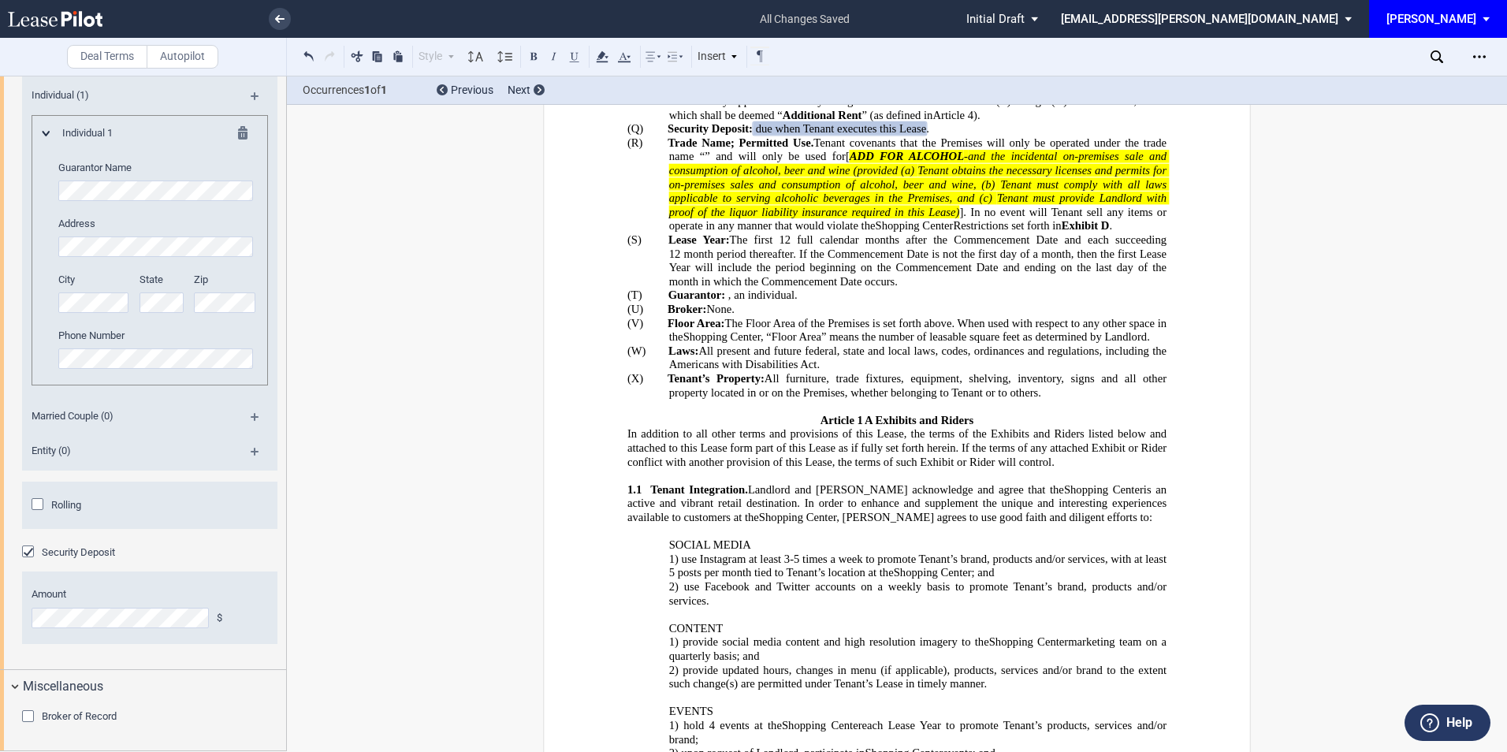
click at [28, 718] on div "Broker of Record" at bounding box center [30, 718] width 16 height 16
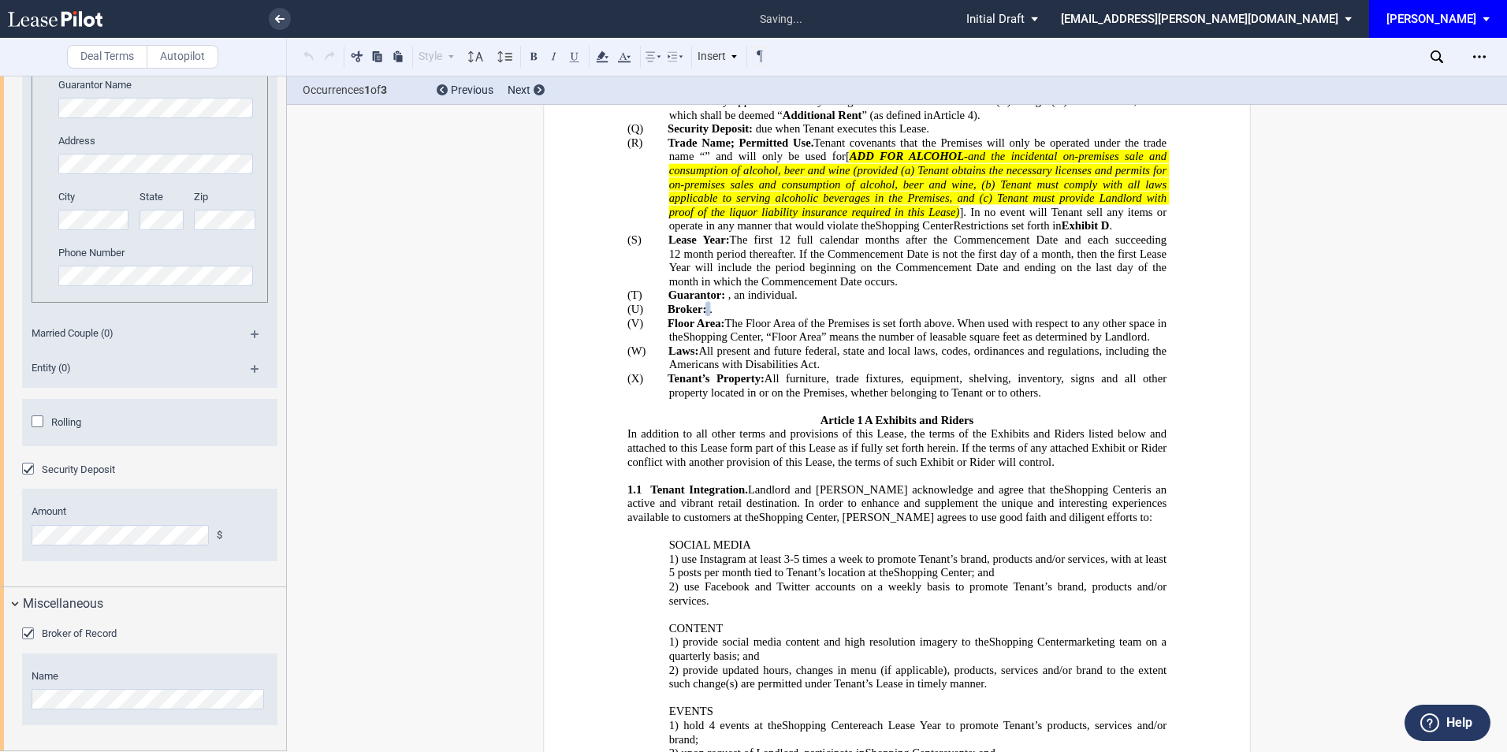
scroll to position [2800, 0]
